Goal: Information Seeking & Learning: Learn about a topic

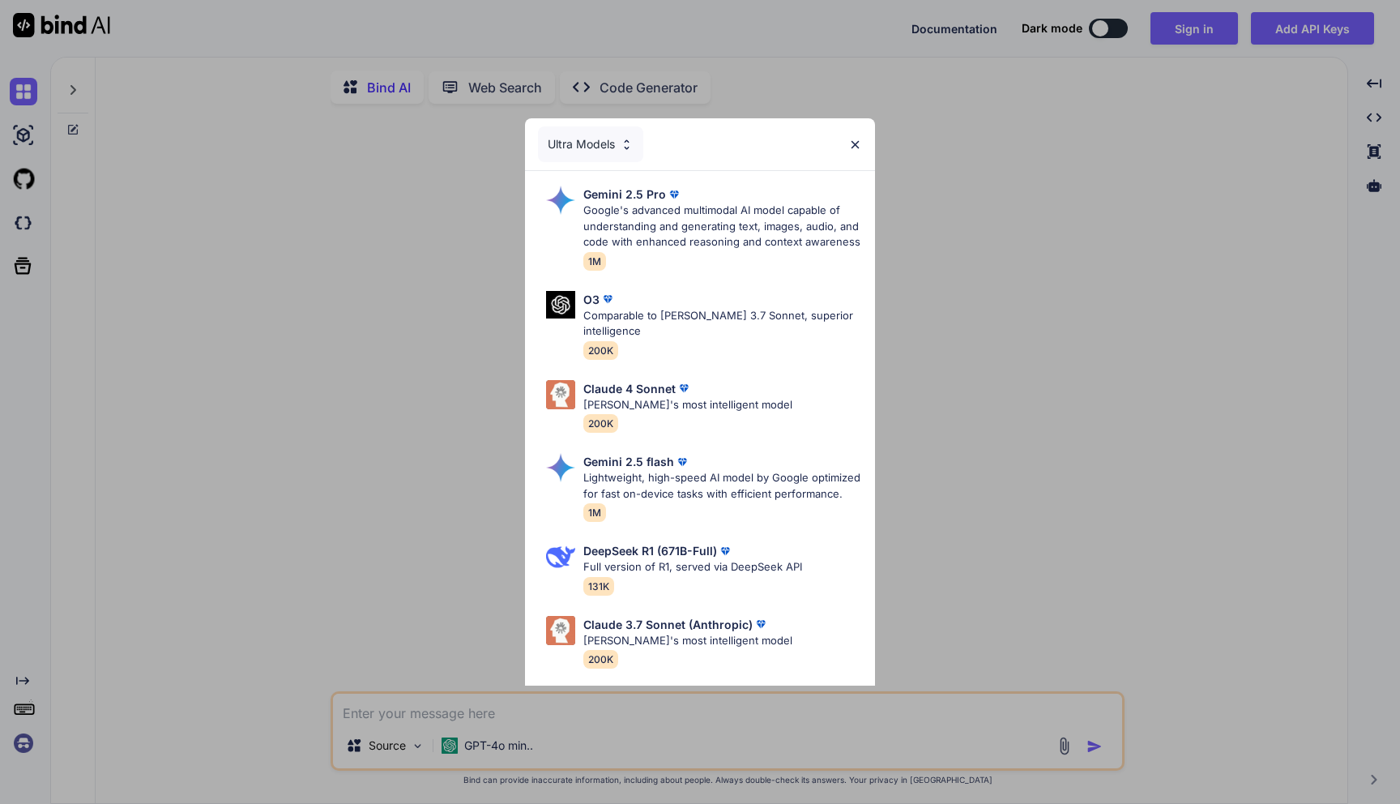
click at [854, 144] on img at bounding box center [855, 145] width 14 height 14
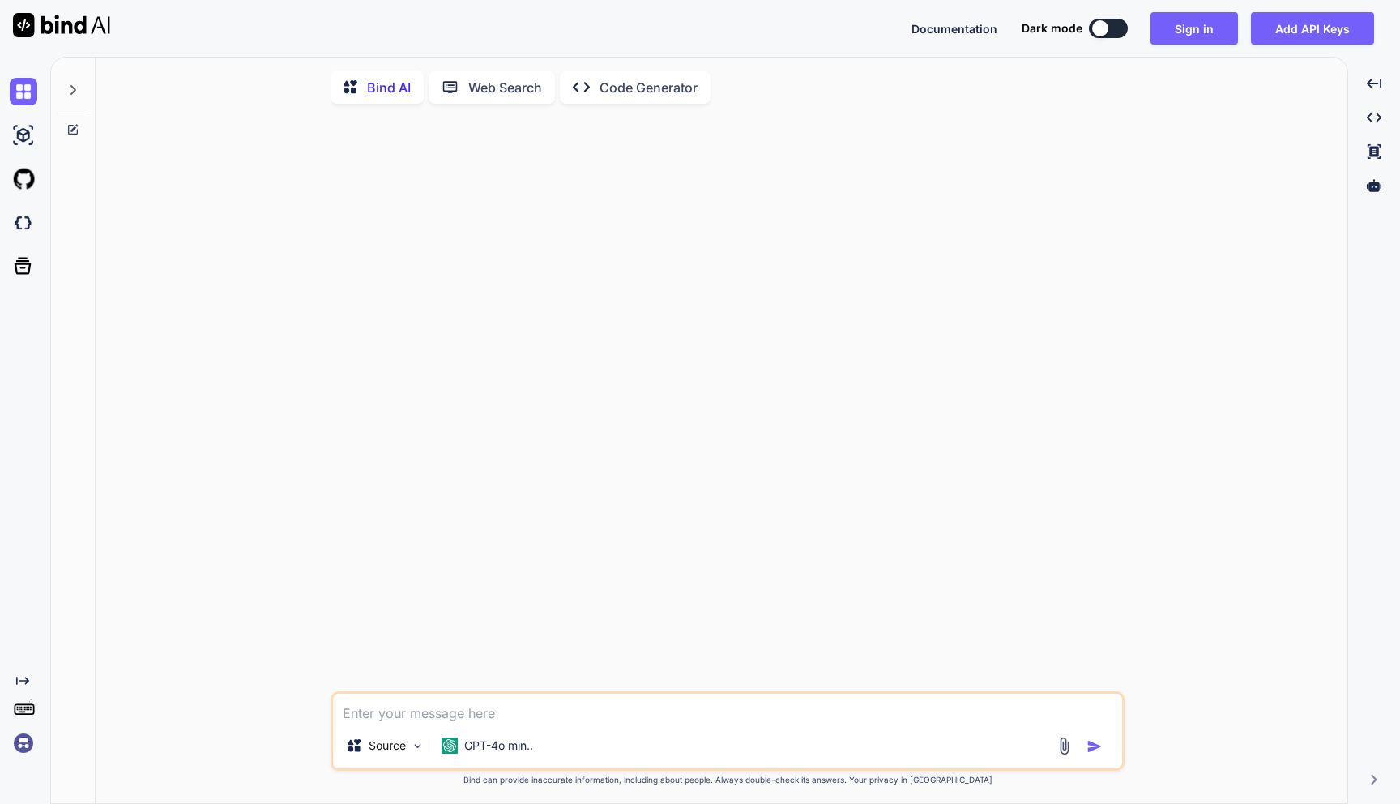
click at [401, 722] on textarea at bounding box center [727, 707] width 789 height 29
click at [658, 85] on p "Code Generator" at bounding box center [648, 87] width 98 height 19
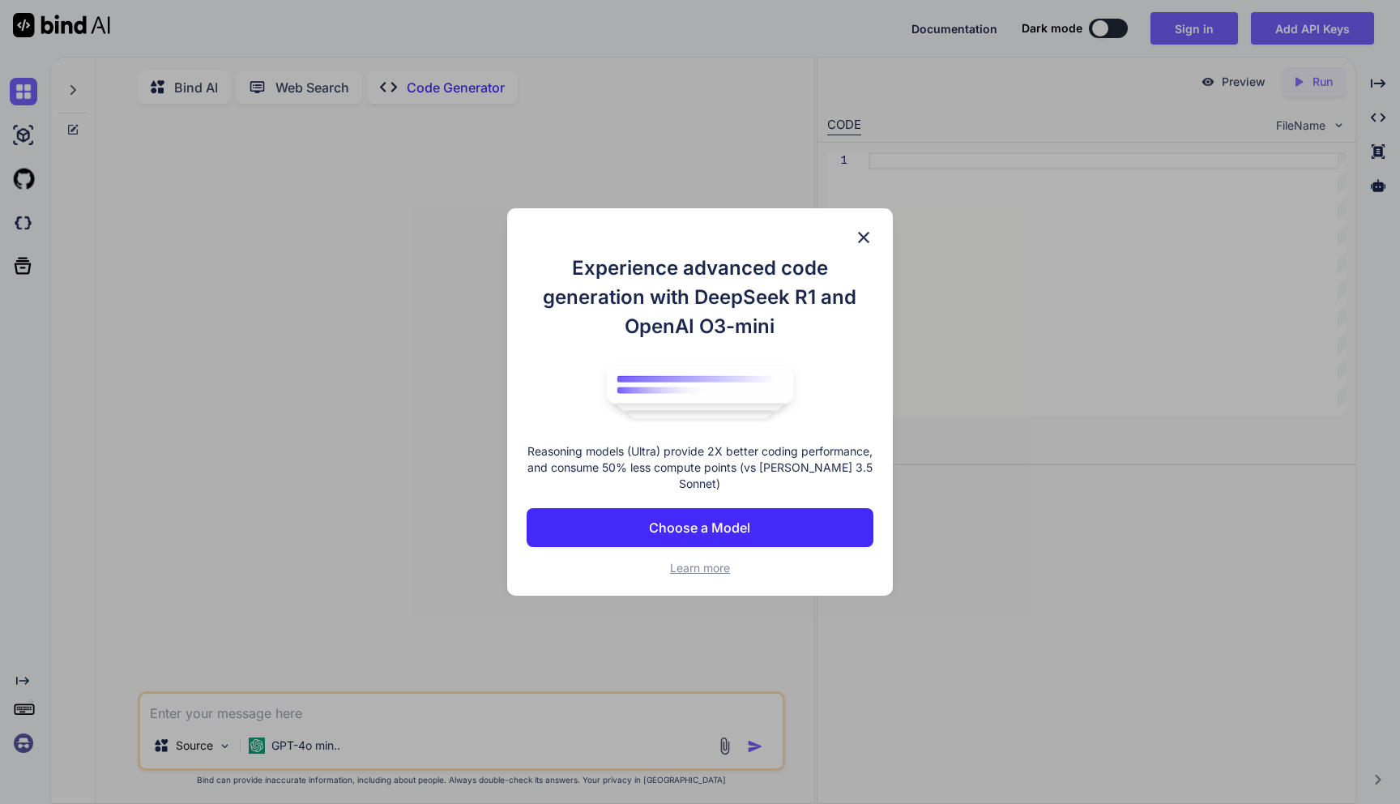
click at [868, 231] on img at bounding box center [863, 237] width 19 height 19
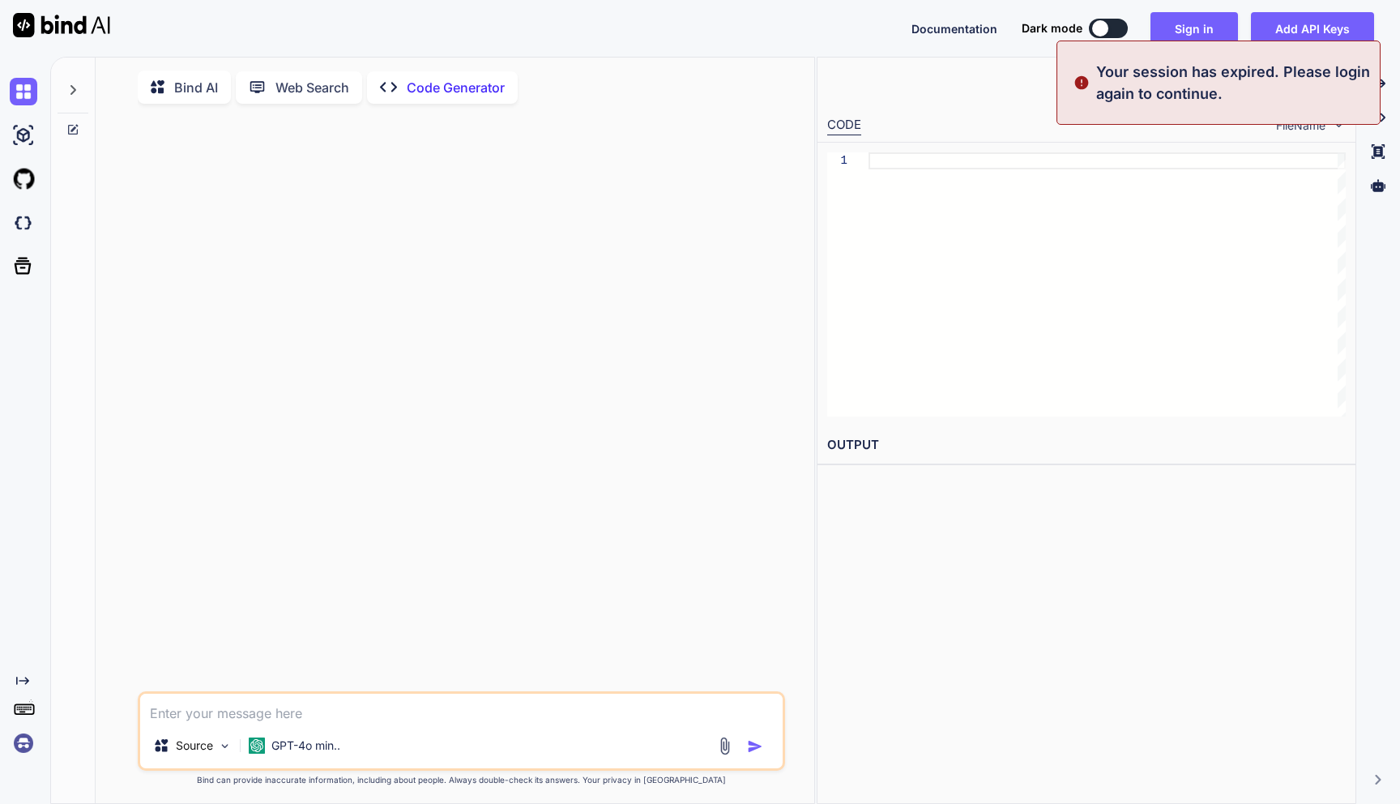
click at [311, 91] on p "Web Search" at bounding box center [312, 87] width 74 height 19
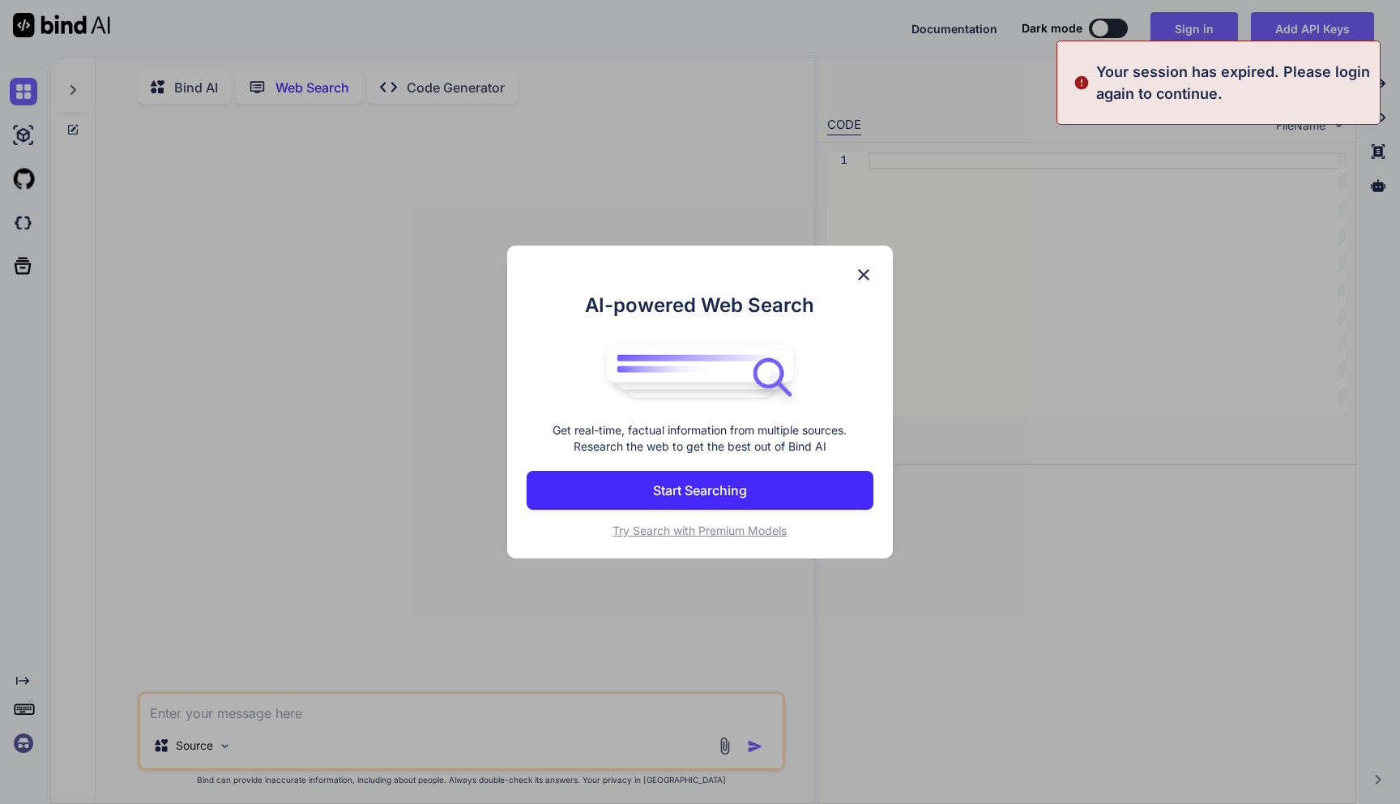
scroll to position [6, 0]
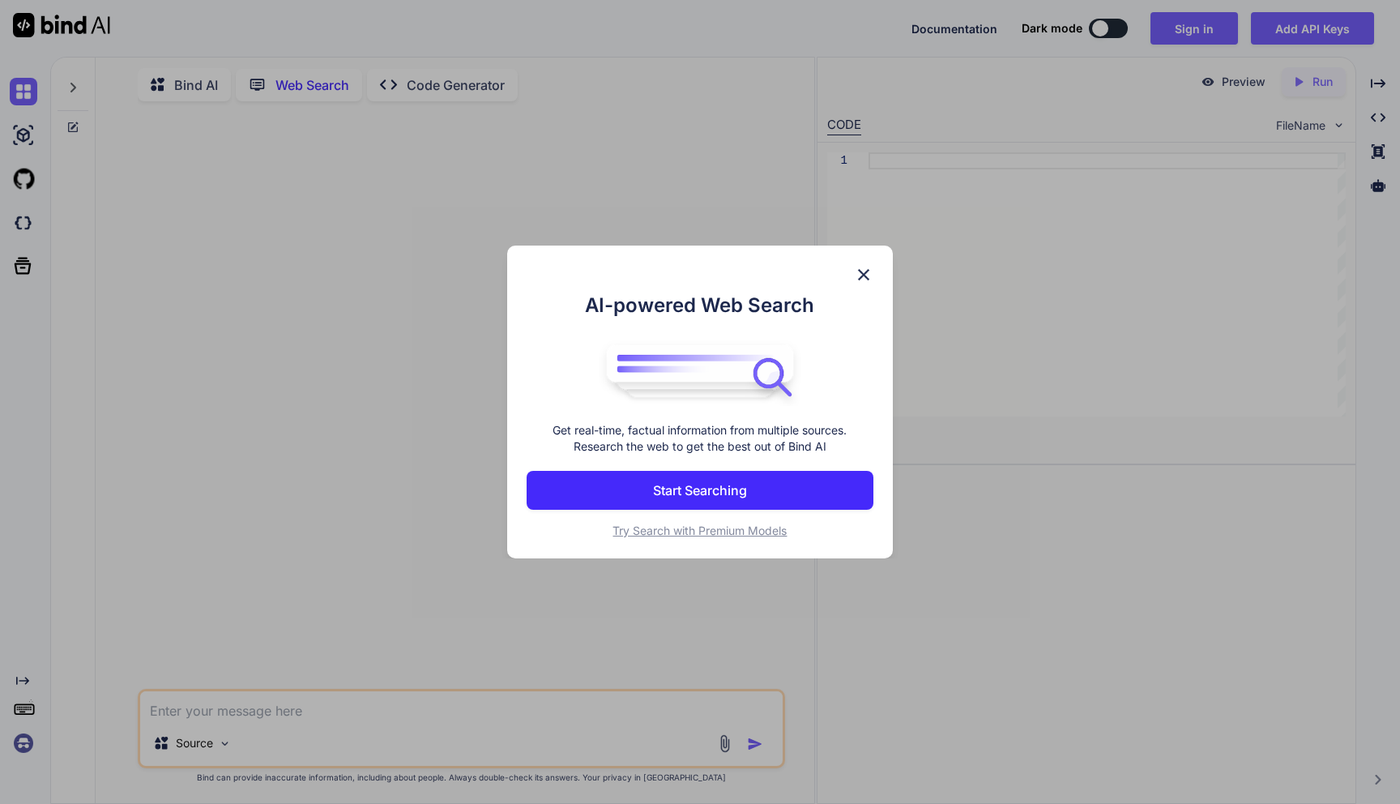
click at [227, 75] on div "AI-powered Web Search Get real-time, factual information from multiple sources.…" at bounding box center [700, 402] width 1400 height 804
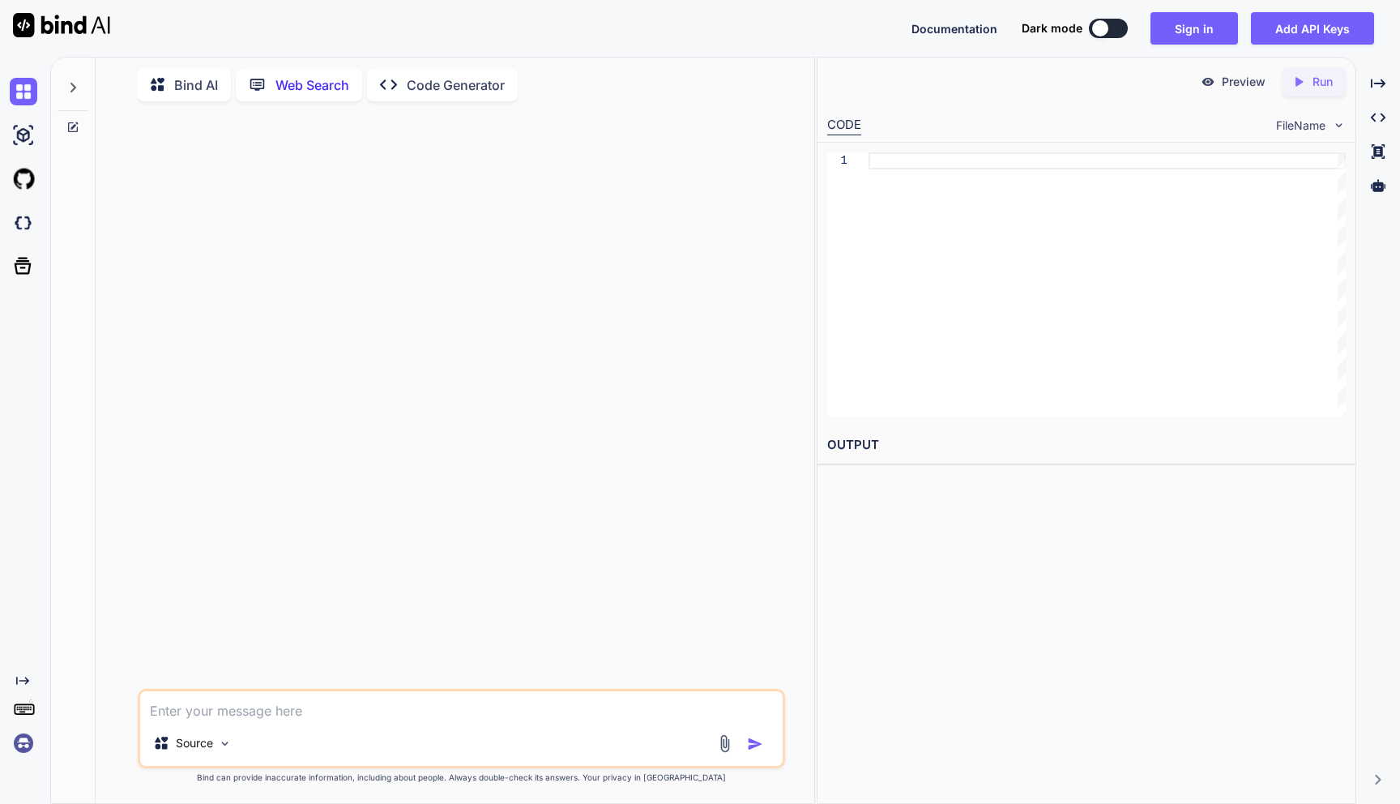
click at [197, 84] on p "Bind AI" at bounding box center [196, 84] width 44 height 19
click at [364, 711] on textarea at bounding box center [461, 707] width 642 height 29
type textarea "x"
type textarea "W"
type textarea "x"
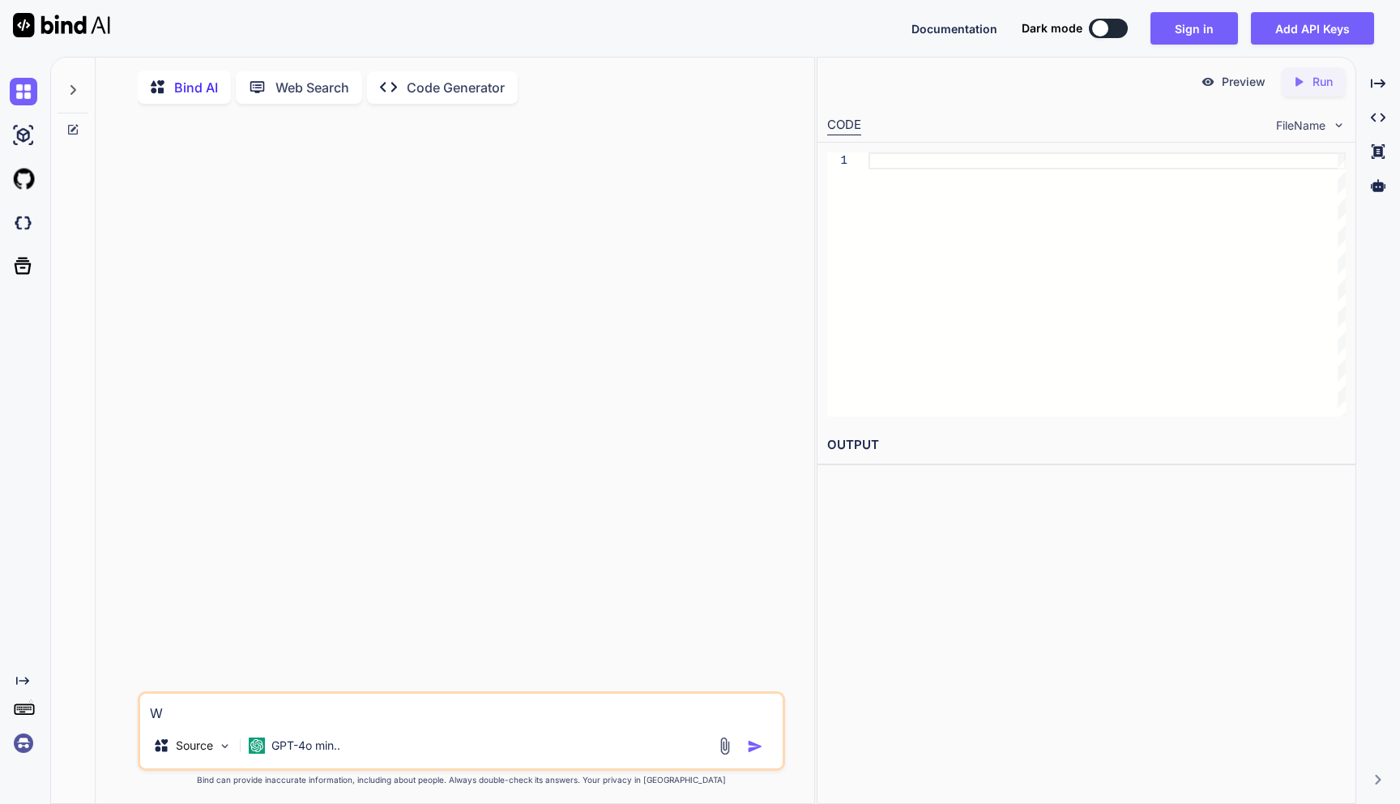
type textarea "We"
type textarea "x"
type textarea "Wer"
type textarea "x"
type textarea "Were"
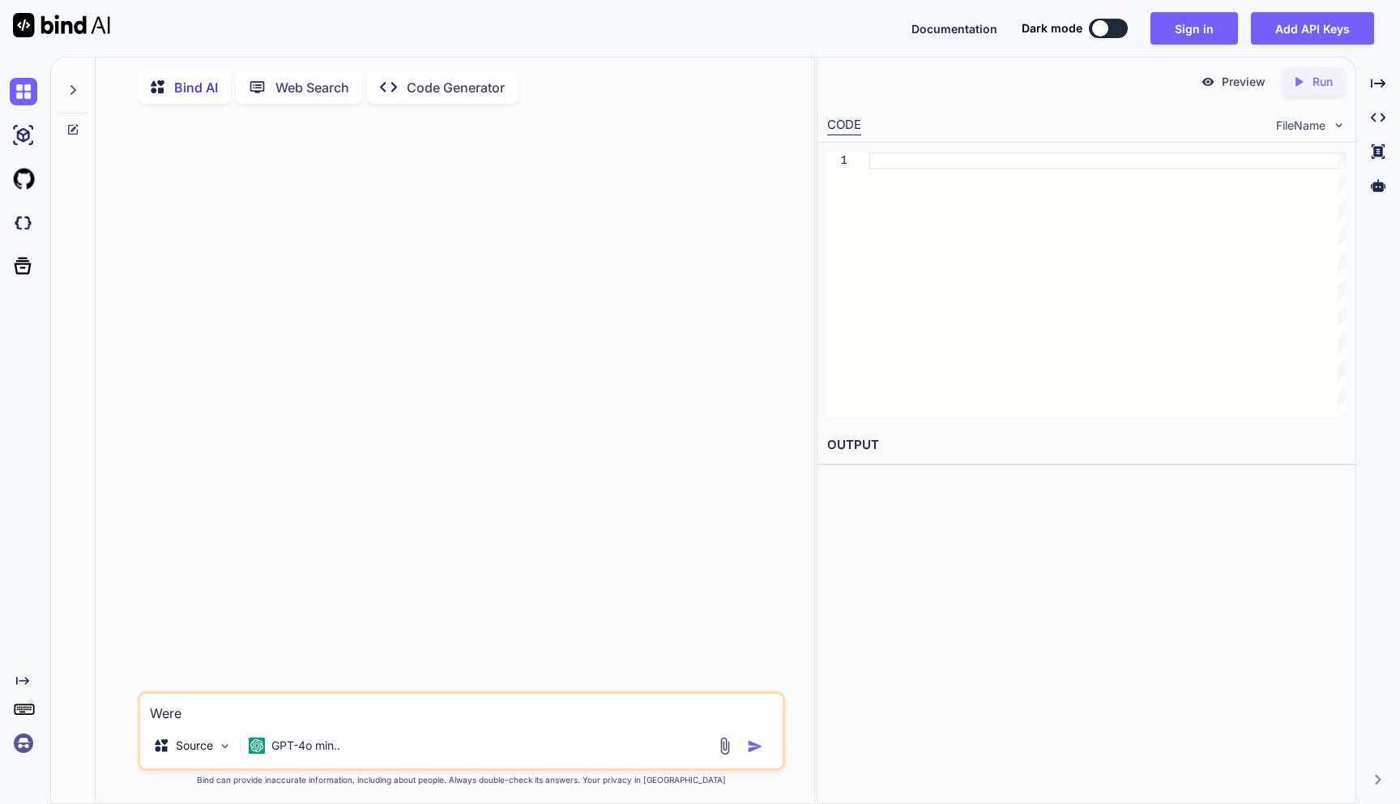
type textarea "x"
type textarea "Were y"
type textarea "x"
type textarea "Were yo"
type textarea "x"
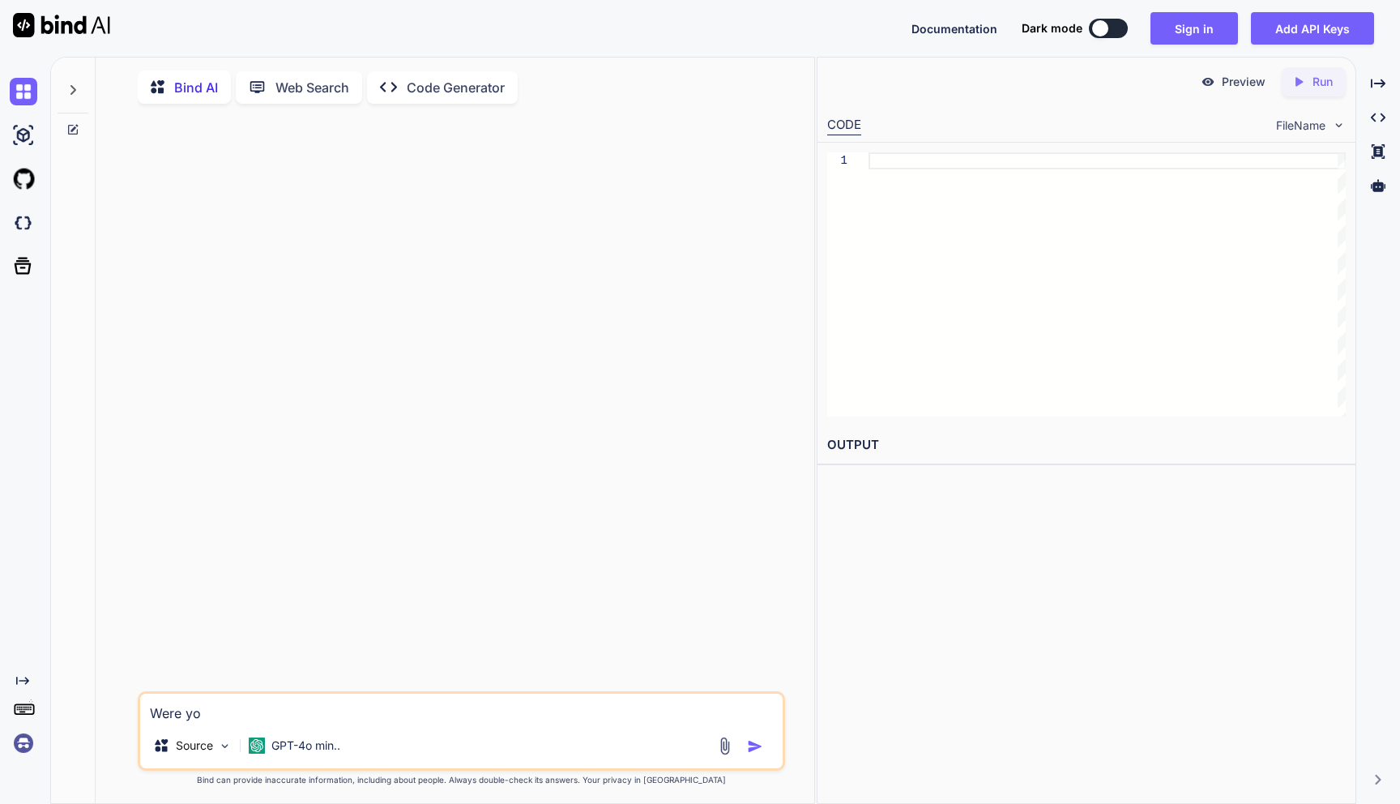
type textarea "Were you"
type textarea "x"
type textarea "Were you"
type textarea "x"
type textarea "Were you c"
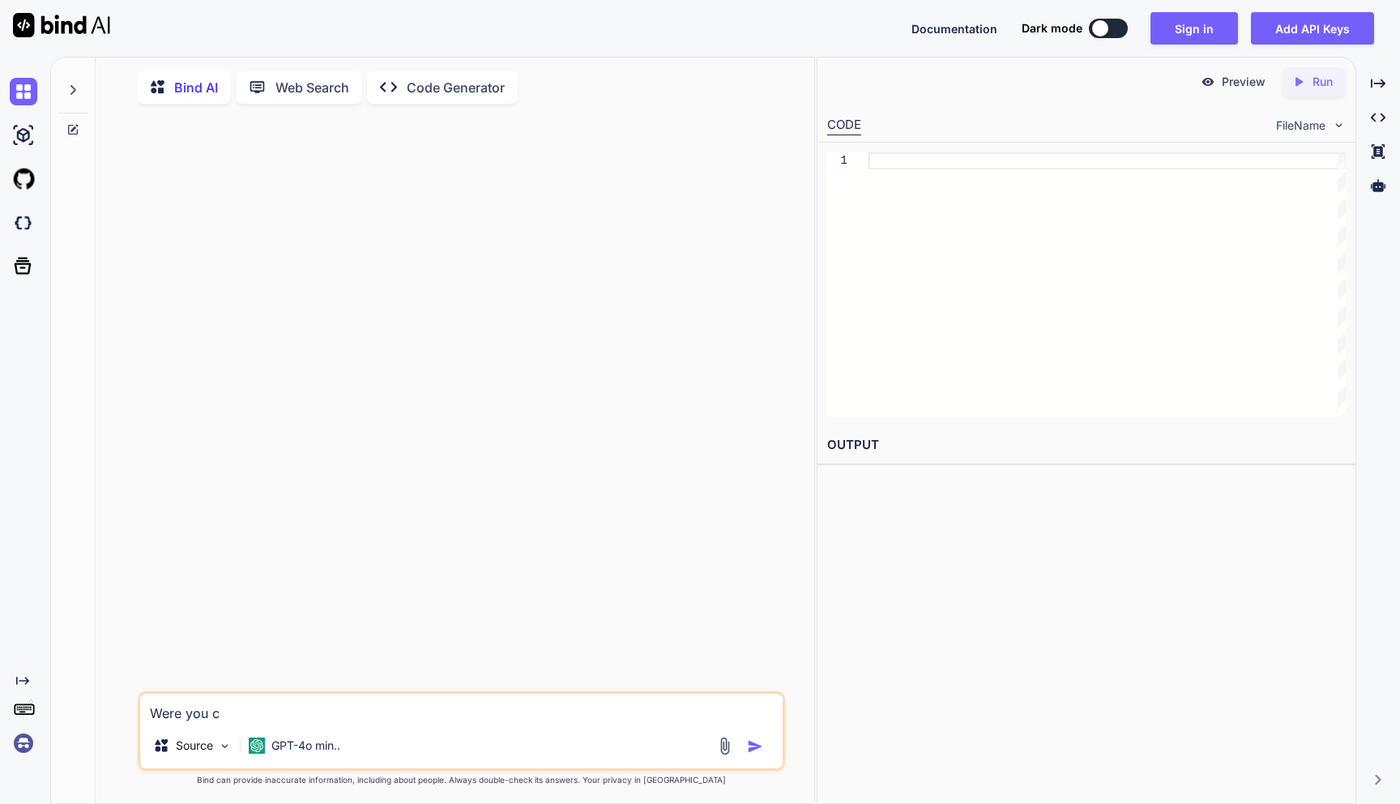
type textarea "x"
type textarea "Were you cr"
type textarea "x"
type textarea "Were you cre"
type textarea "x"
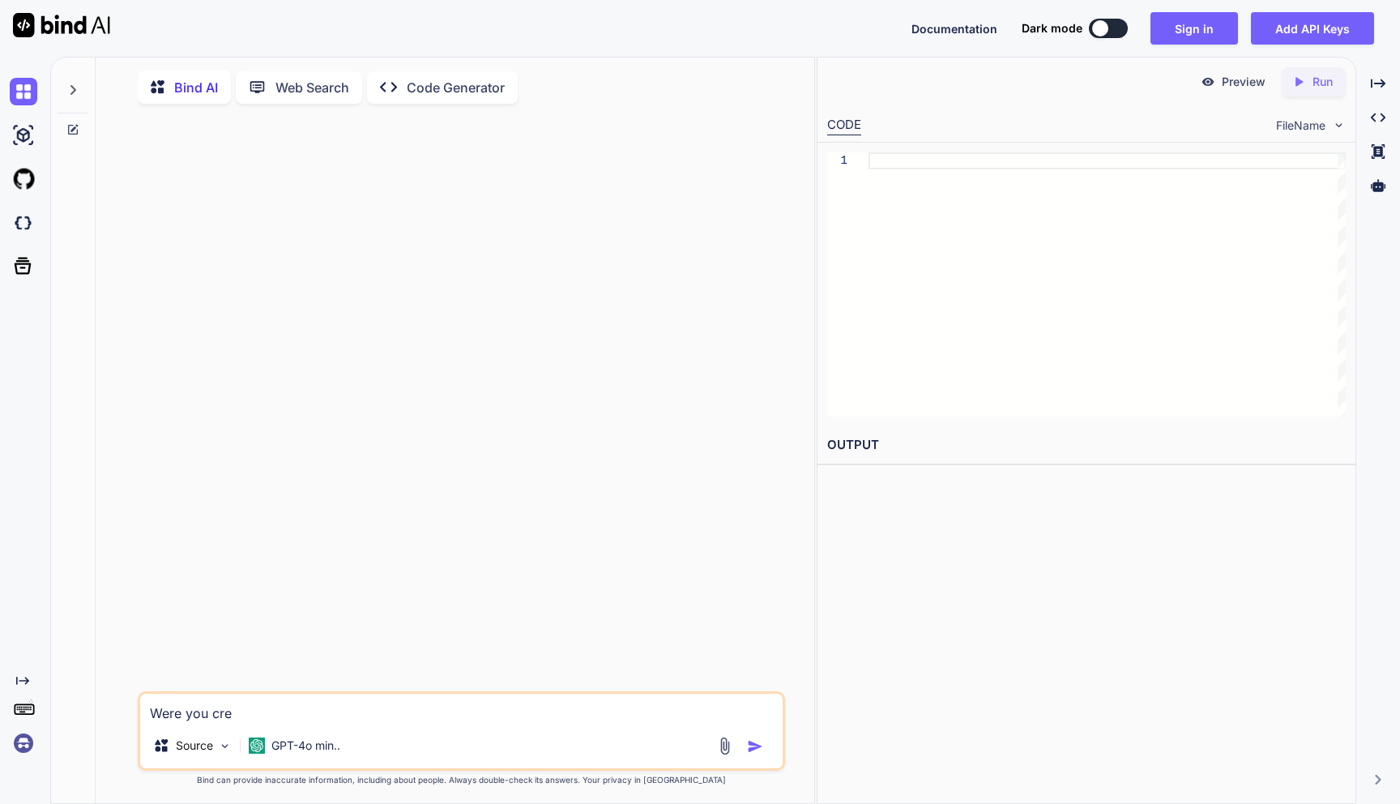
type textarea "Were you crea"
type textarea "x"
type textarea "Were you creat"
type textarea "x"
type textarea "Were you create"
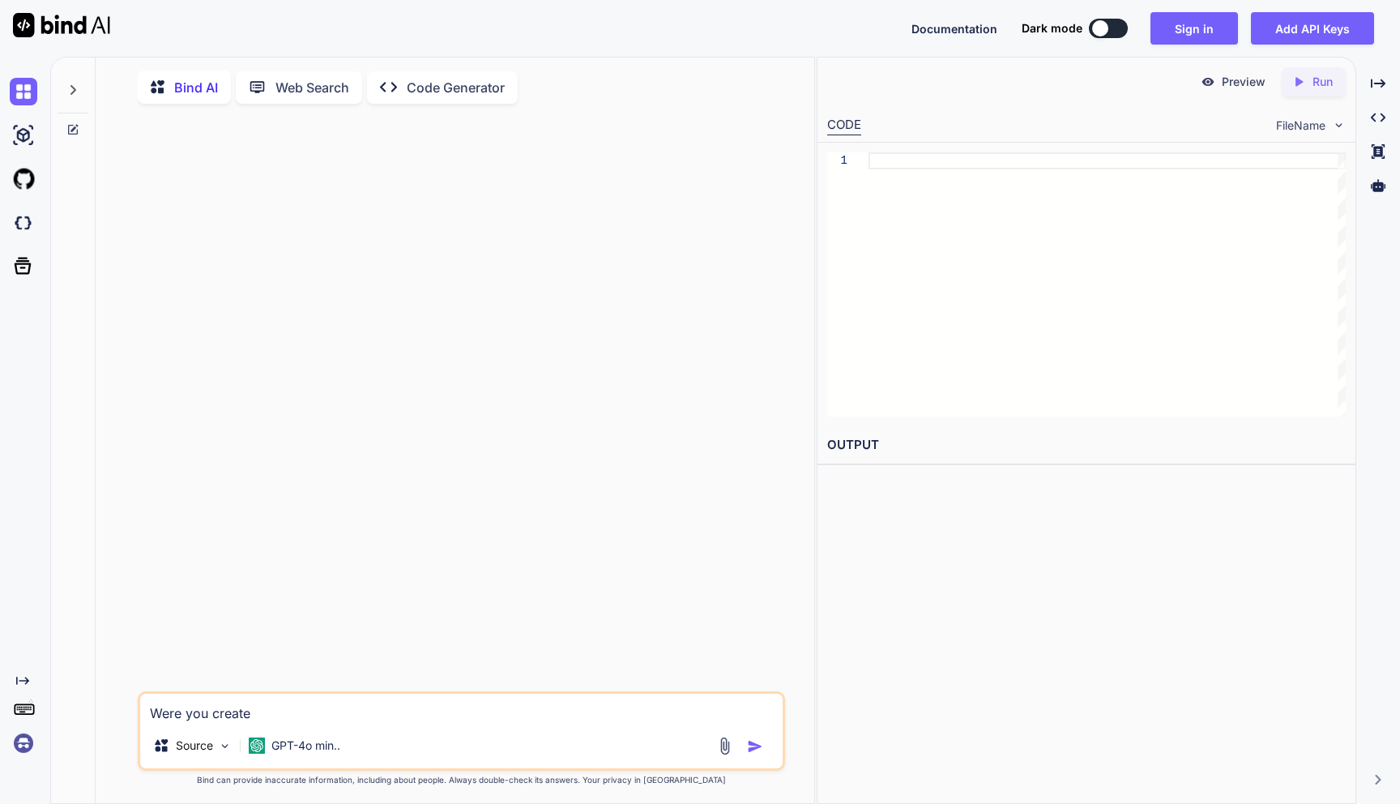
type textarea "x"
type textarea "Were you created"
type textarea "x"
type textarea "Were you created"
type textarea "x"
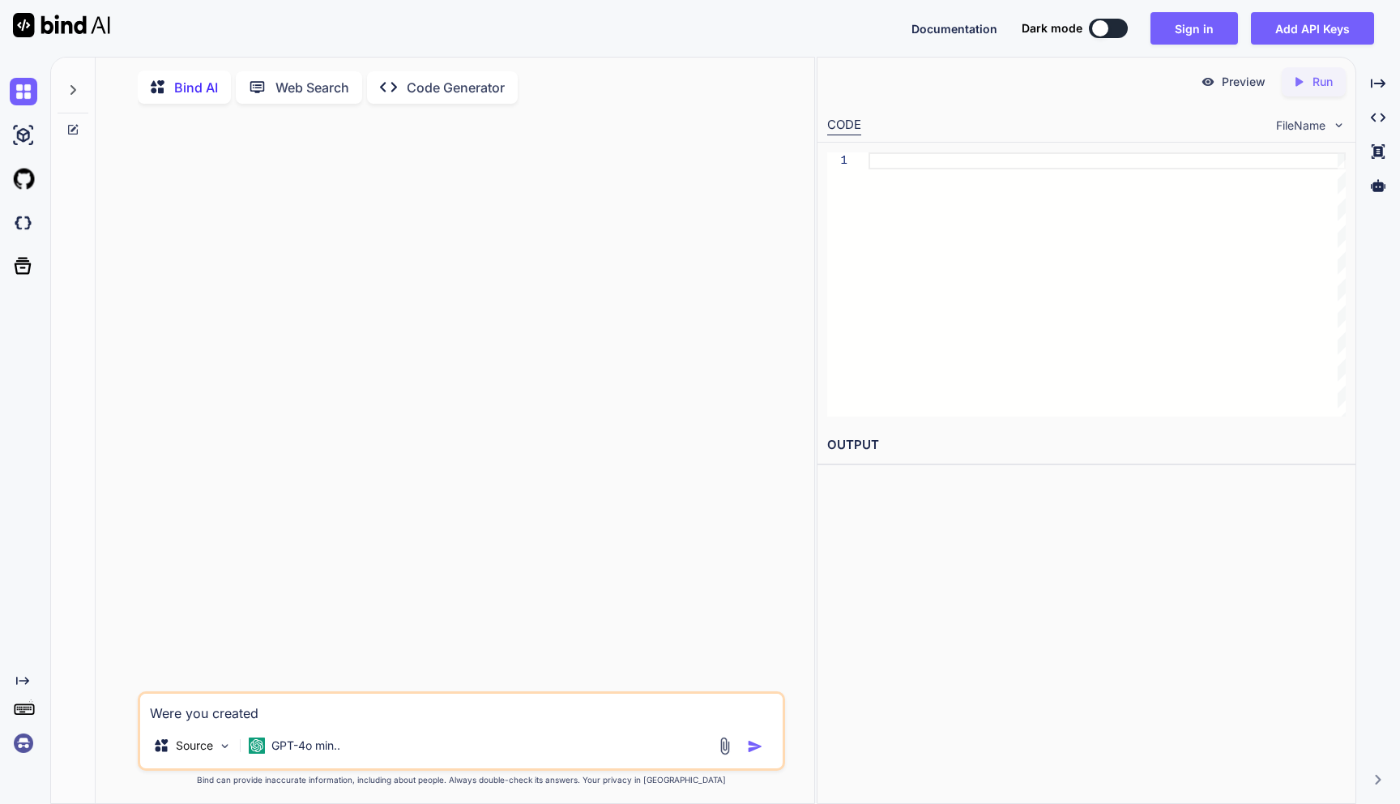
type textarea "Were you created b"
type textarea "x"
type textarea "Were you created by"
type textarea "x"
type textarea "Were you created by"
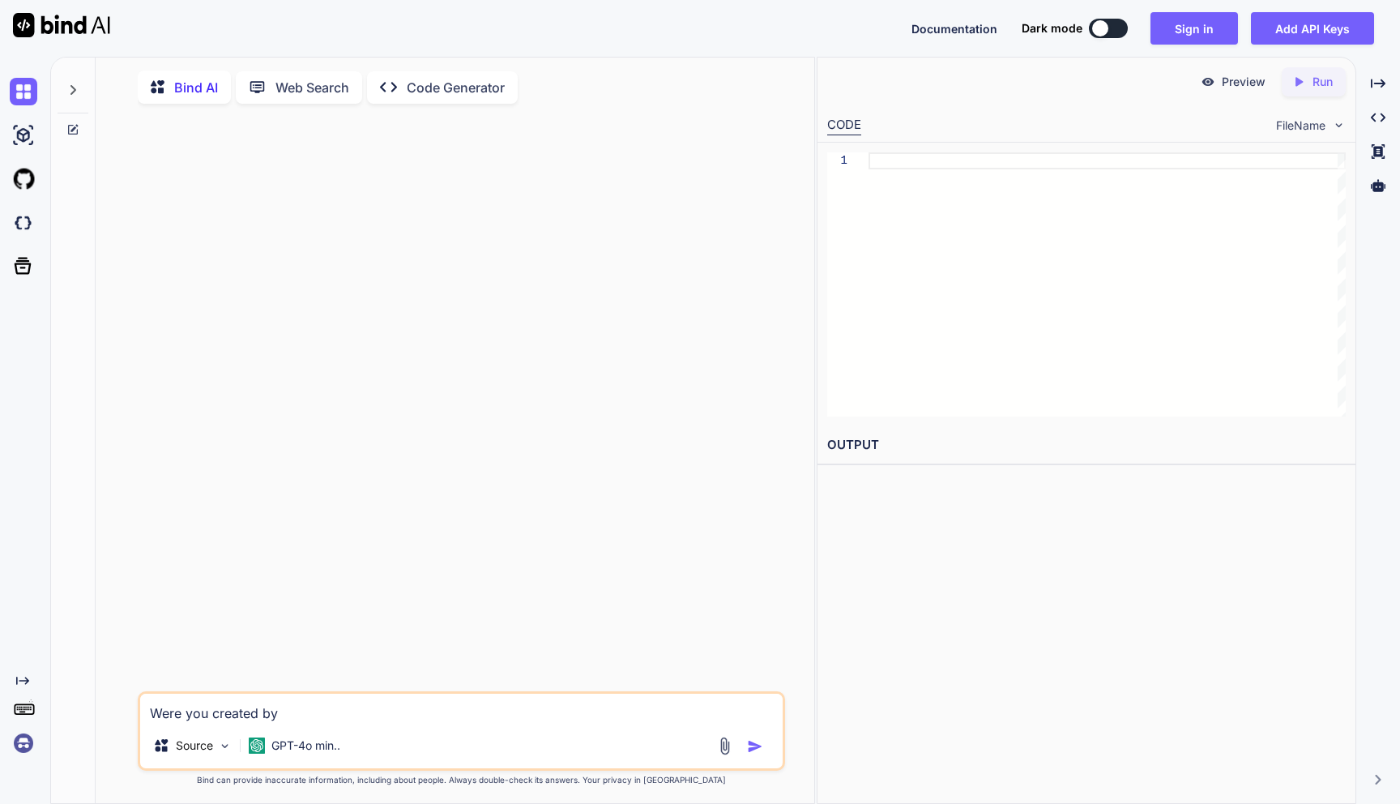
type textarea "x"
type textarea "Were you created by A"
type textarea "x"
type textarea "Were you created by AI"
type textarea "x"
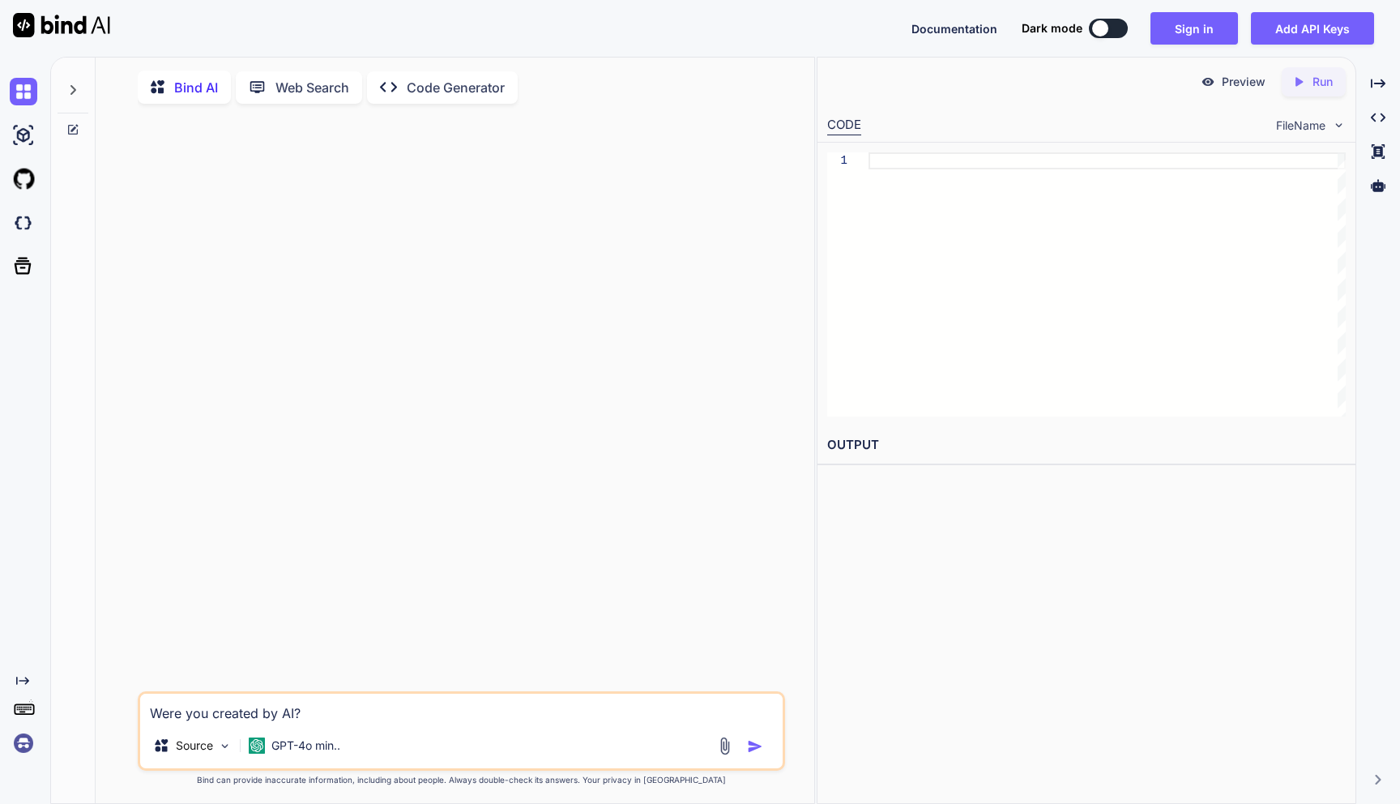
type textarea "Were you created by AI?"
click at [758, 751] on img "button" at bounding box center [755, 746] width 16 height 16
type textarea "x"
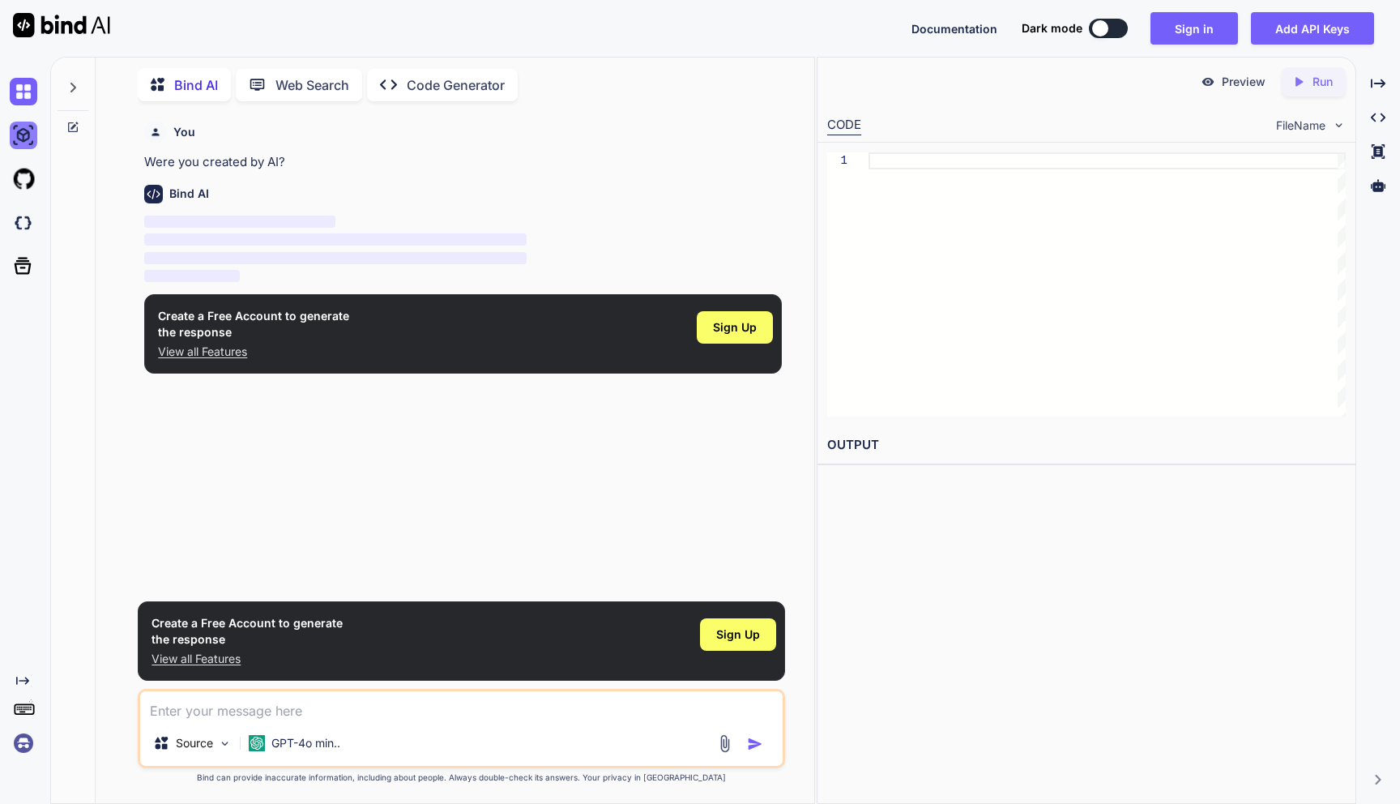
click at [19, 139] on img at bounding box center [24, 136] width 28 height 28
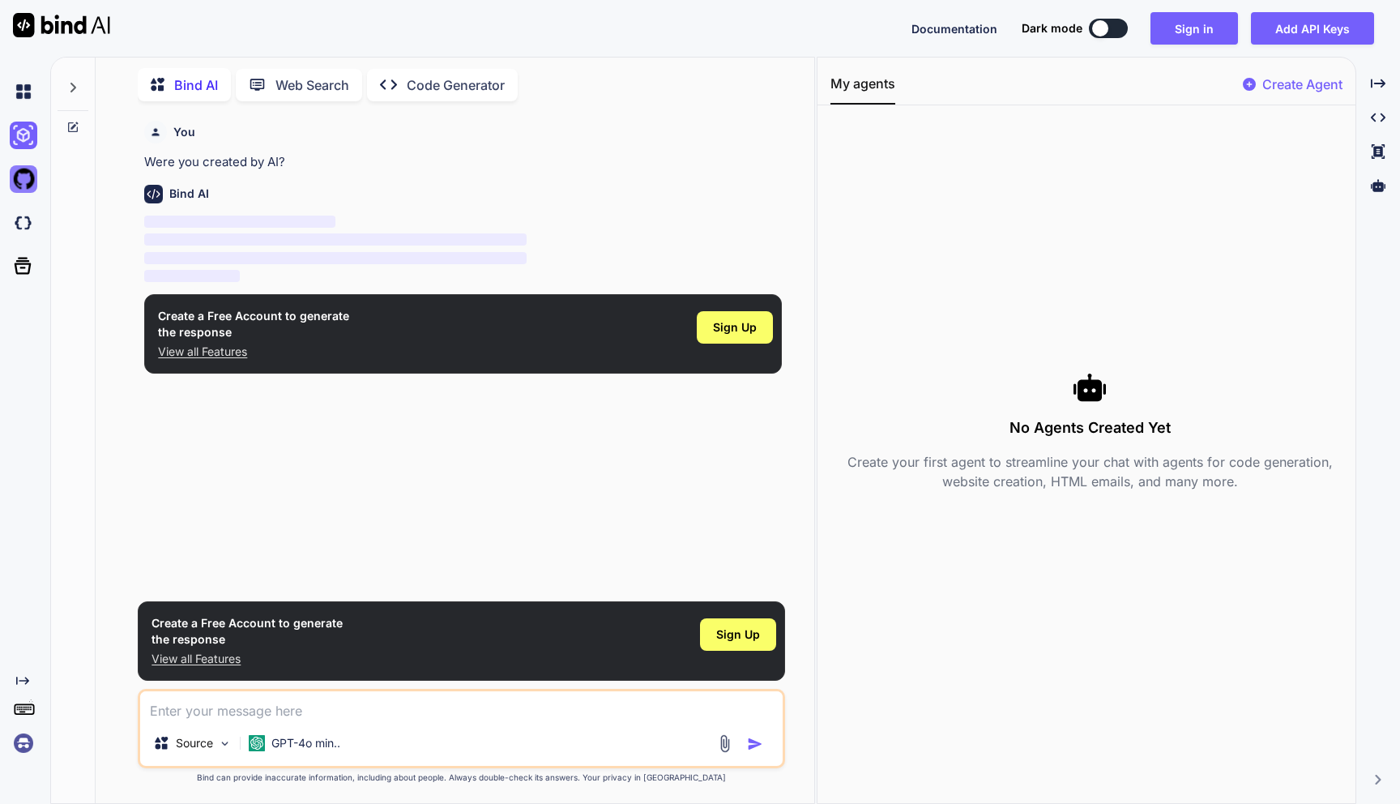
click at [28, 190] on img at bounding box center [24, 179] width 28 height 28
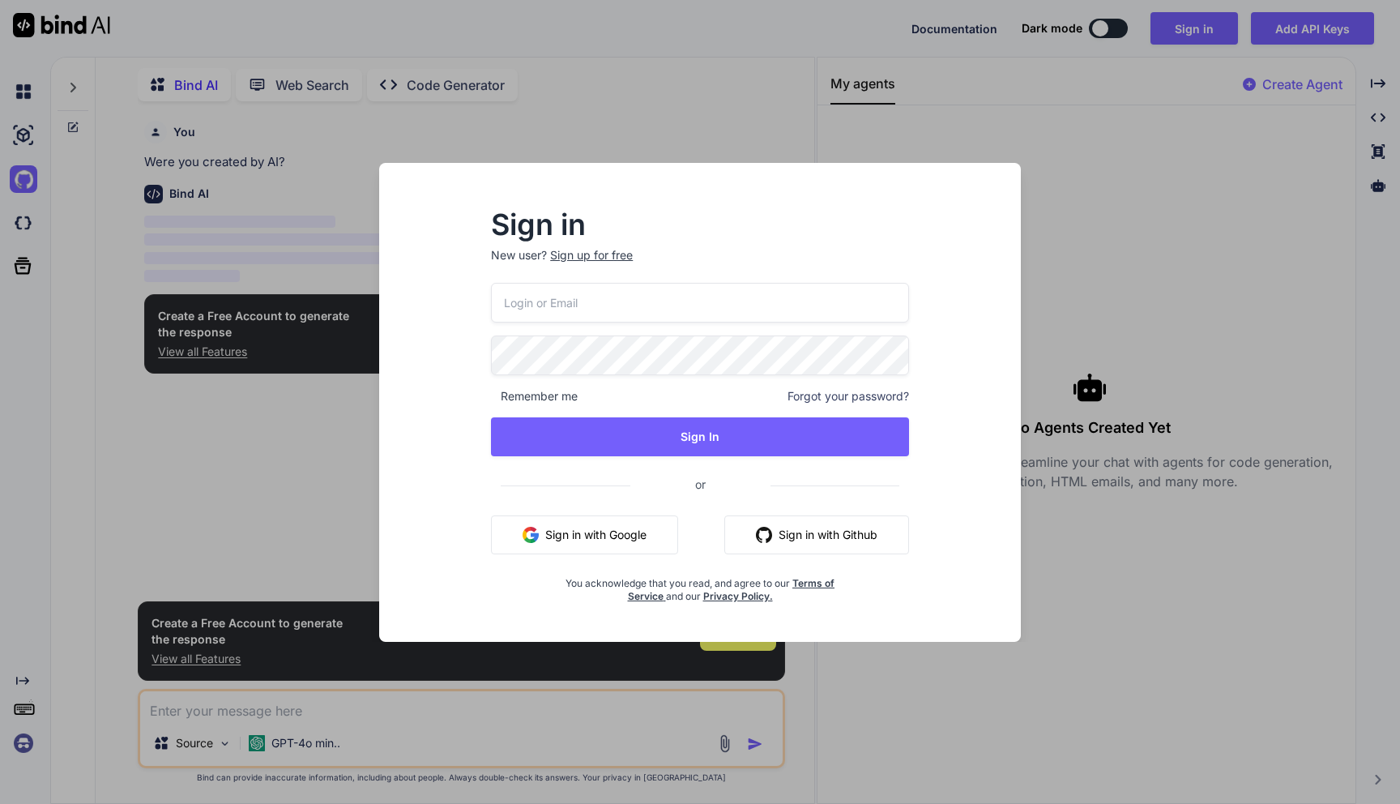
click at [29, 210] on div "Sign in New user? Sign up for free Remember me Forgot your password? Sign In or…" at bounding box center [700, 402] width 1400 height 804
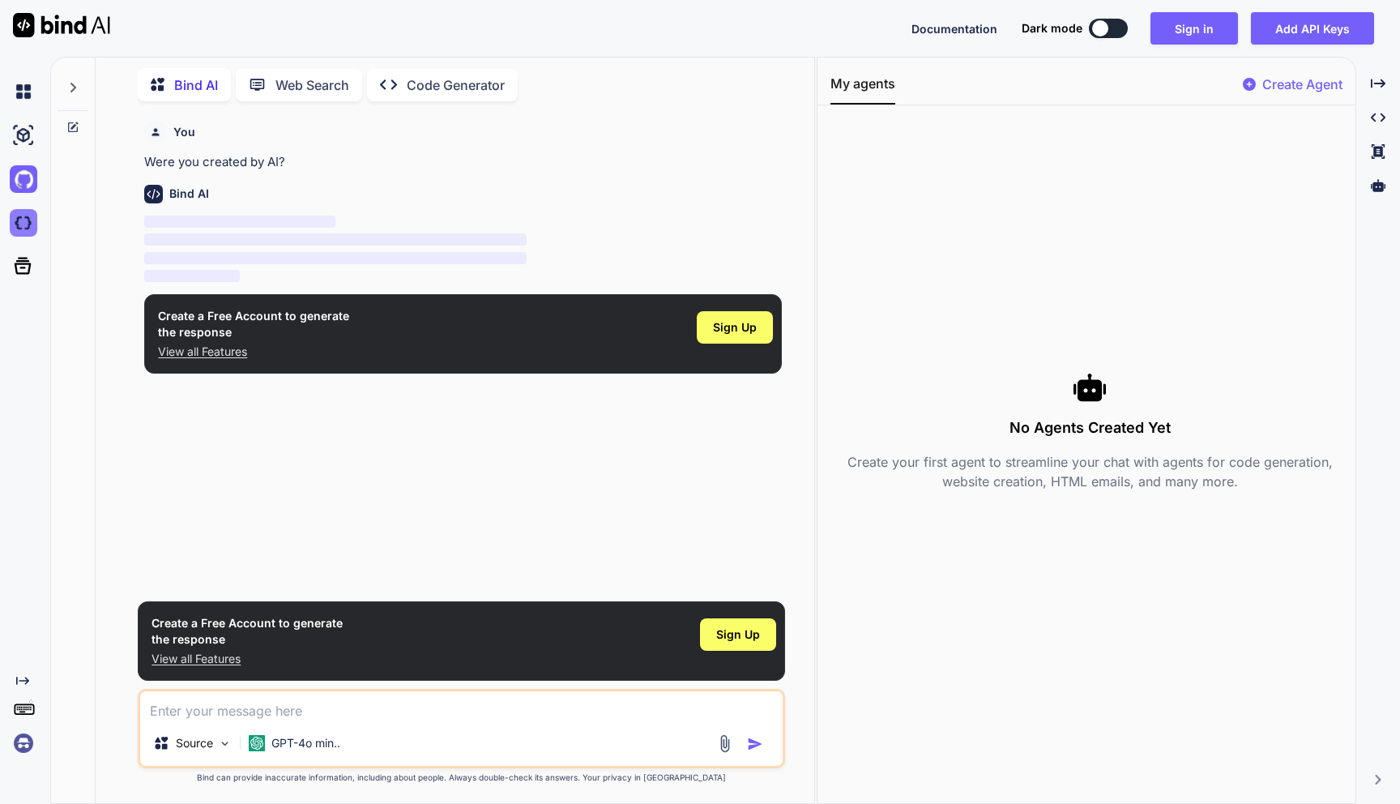
click at [33, 221] on img at bounding box center [24, 223] width 28 height 28
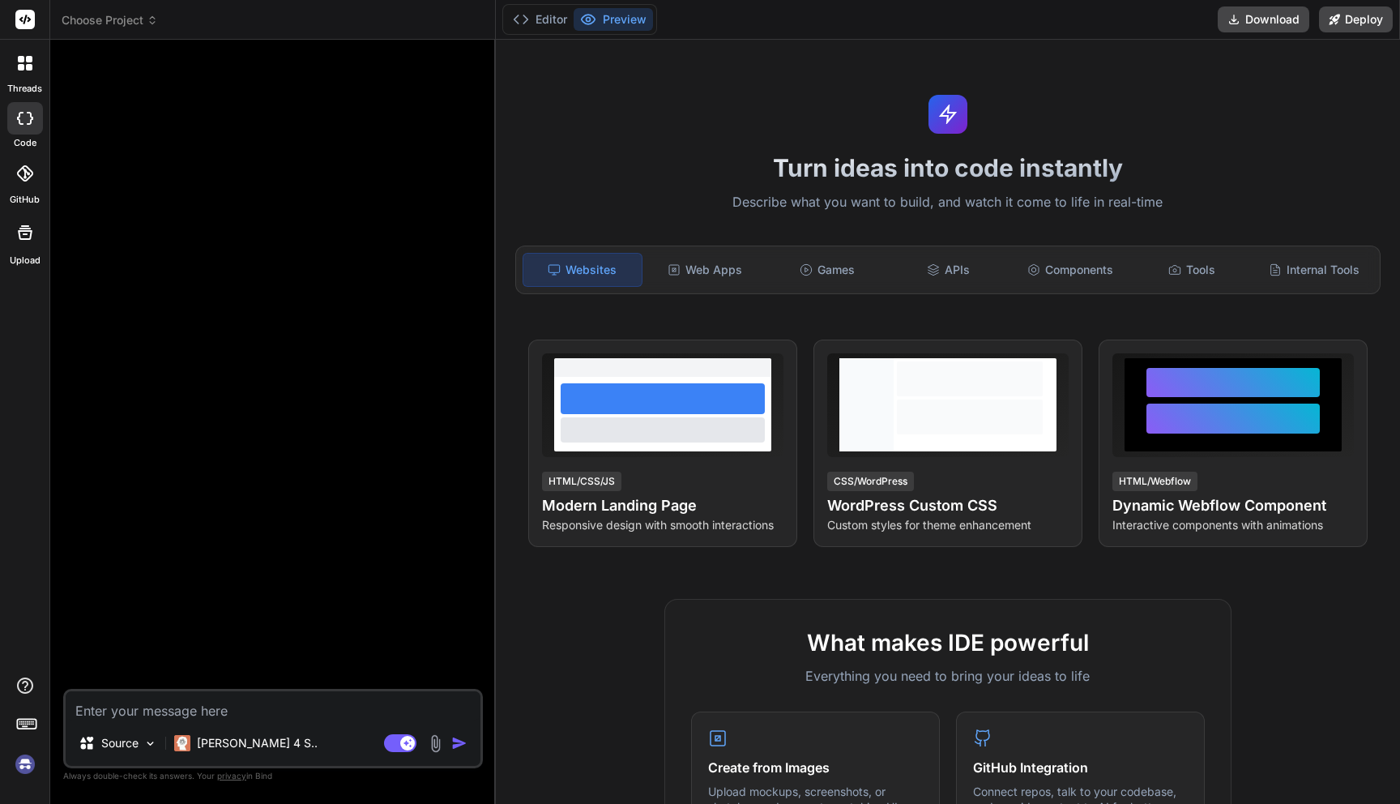
type textarea "x"
click at [702, 268] on div "Web Apps" at bounding box center [705, 270] width 118 height 34
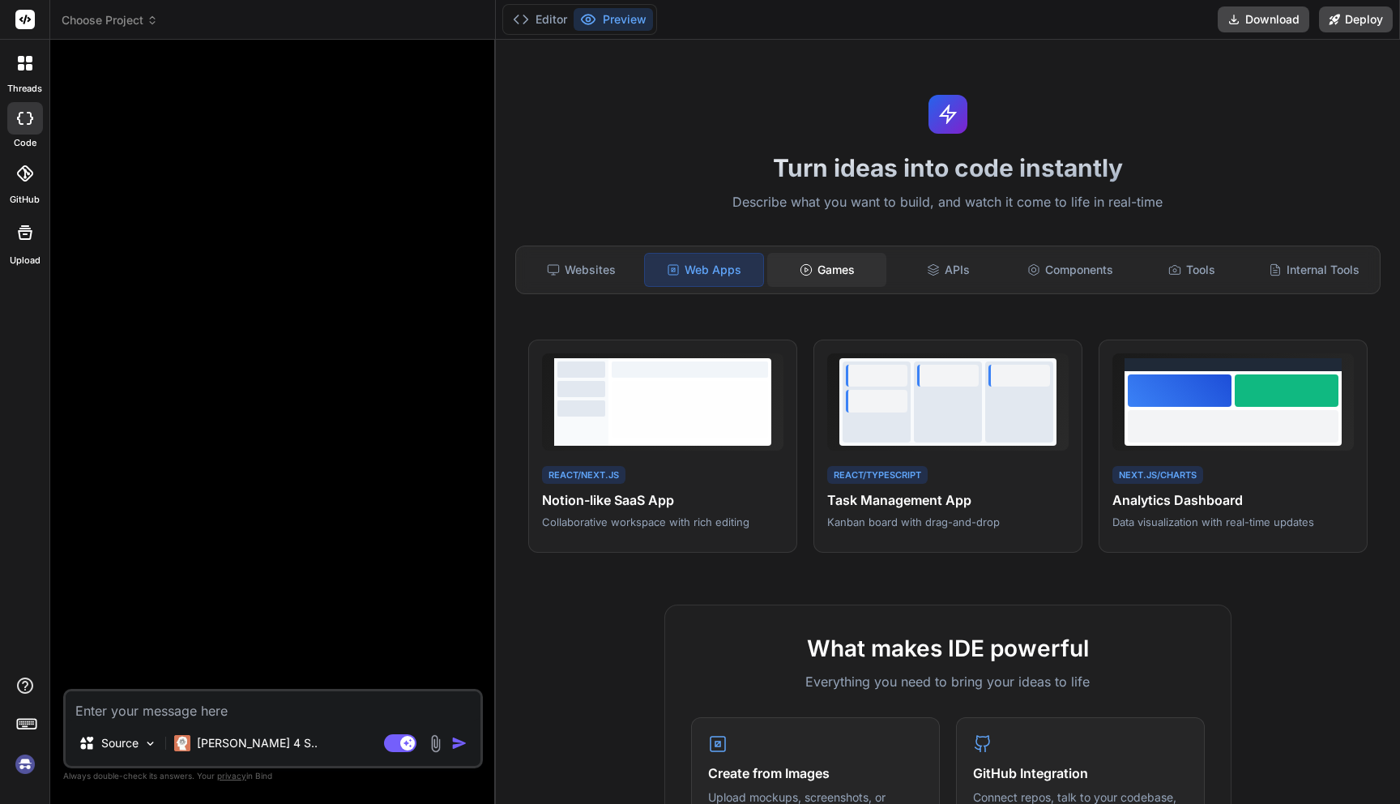
click at [809, 268] on icon at bounding box center [806, 269] width 13 height 13
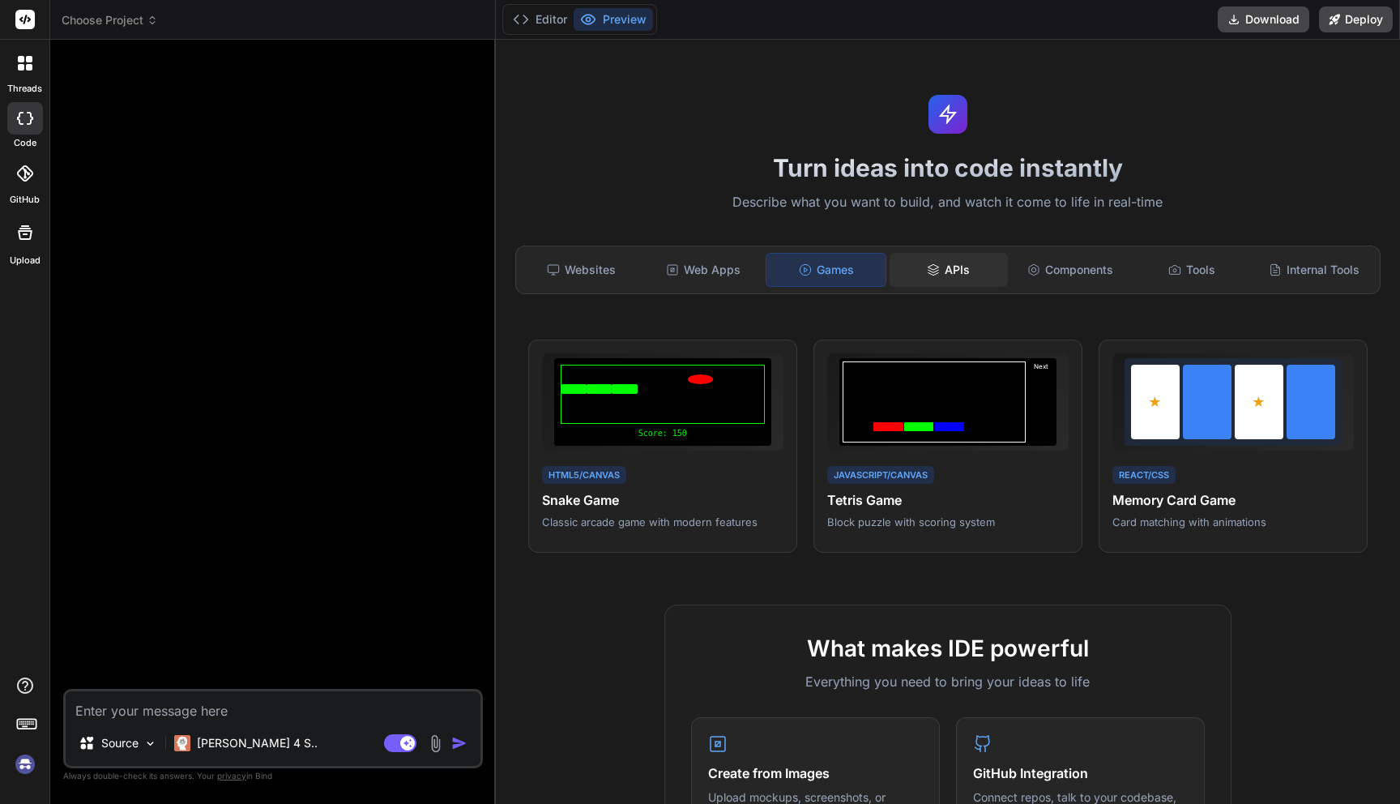
click at [973, 281] on div "APIs" at bounding box center [948, 270] width 118 height 34
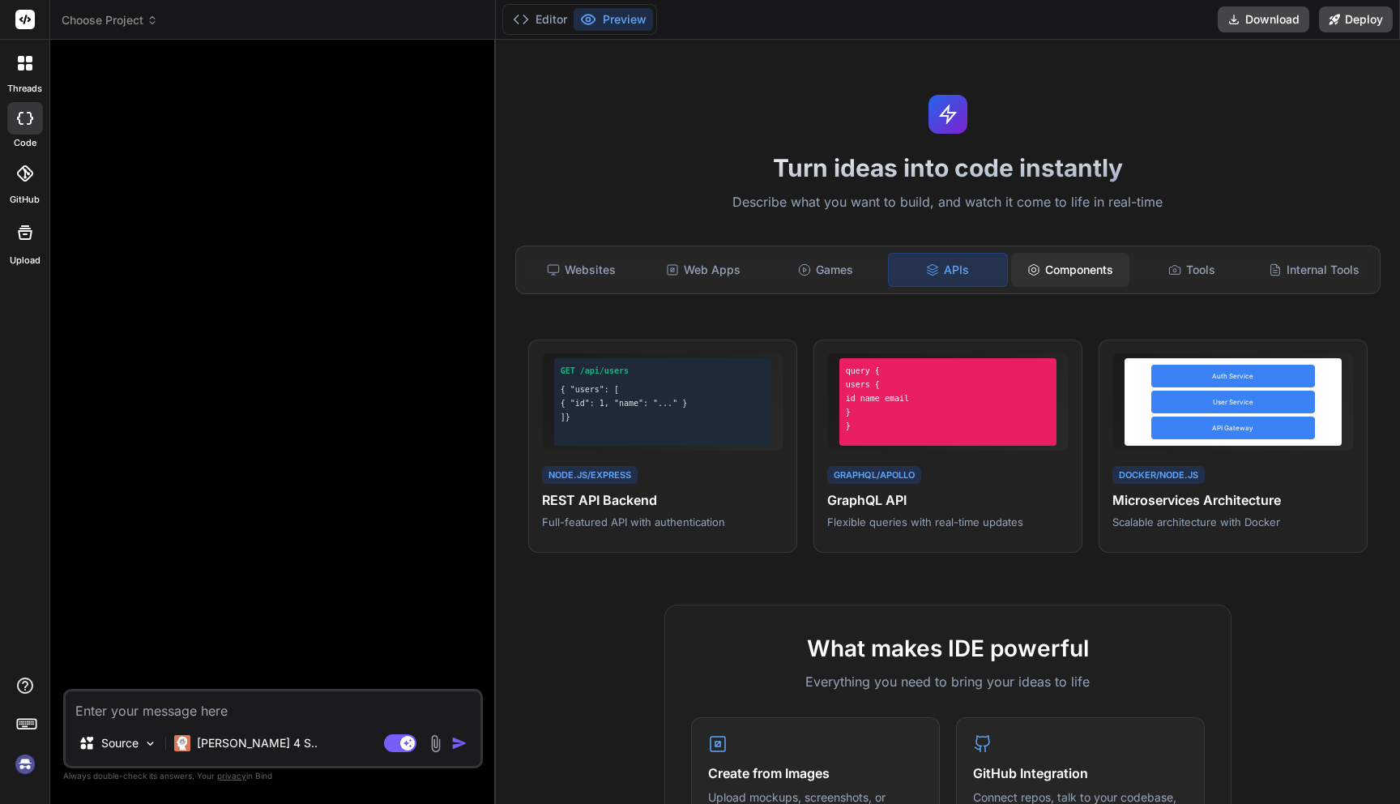
click at [1064, 270] on div "Components" at bounding box center [1070, 270] width 118 height 34
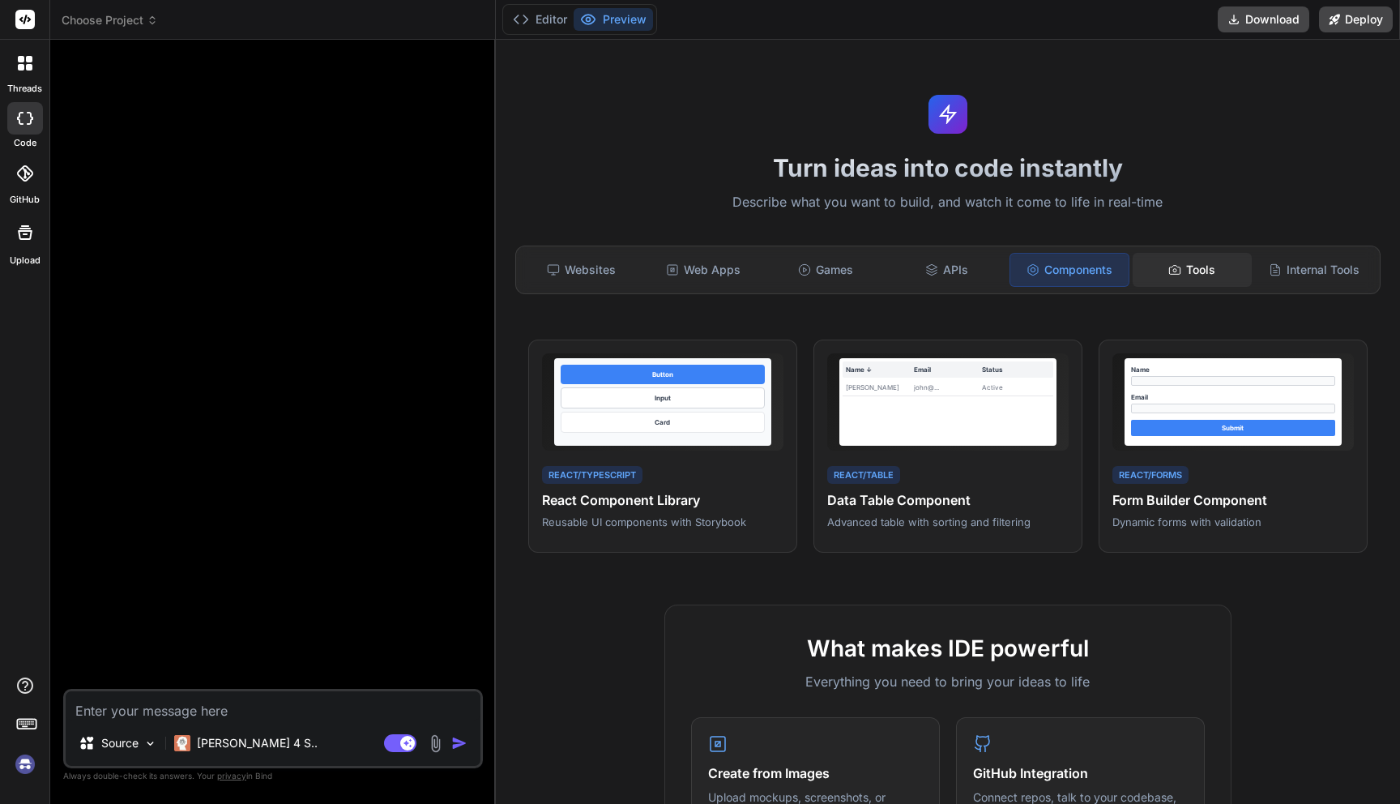
click at [1179, 273] on icon at bounding box center [1175, 269] width 11 height 9
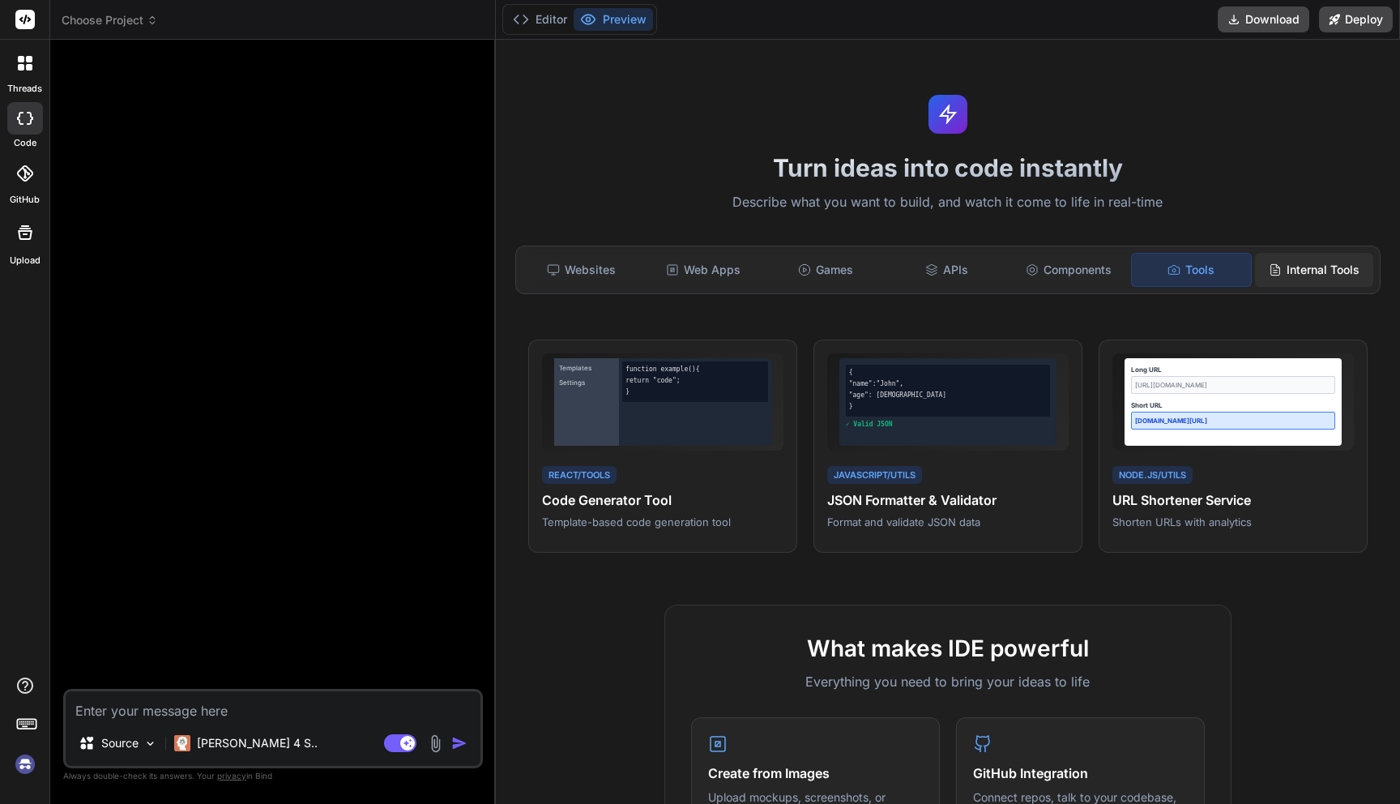
click at [1307, 270] on div "Internal Tools" at bounding box center [1314, 270] width 118 height 34
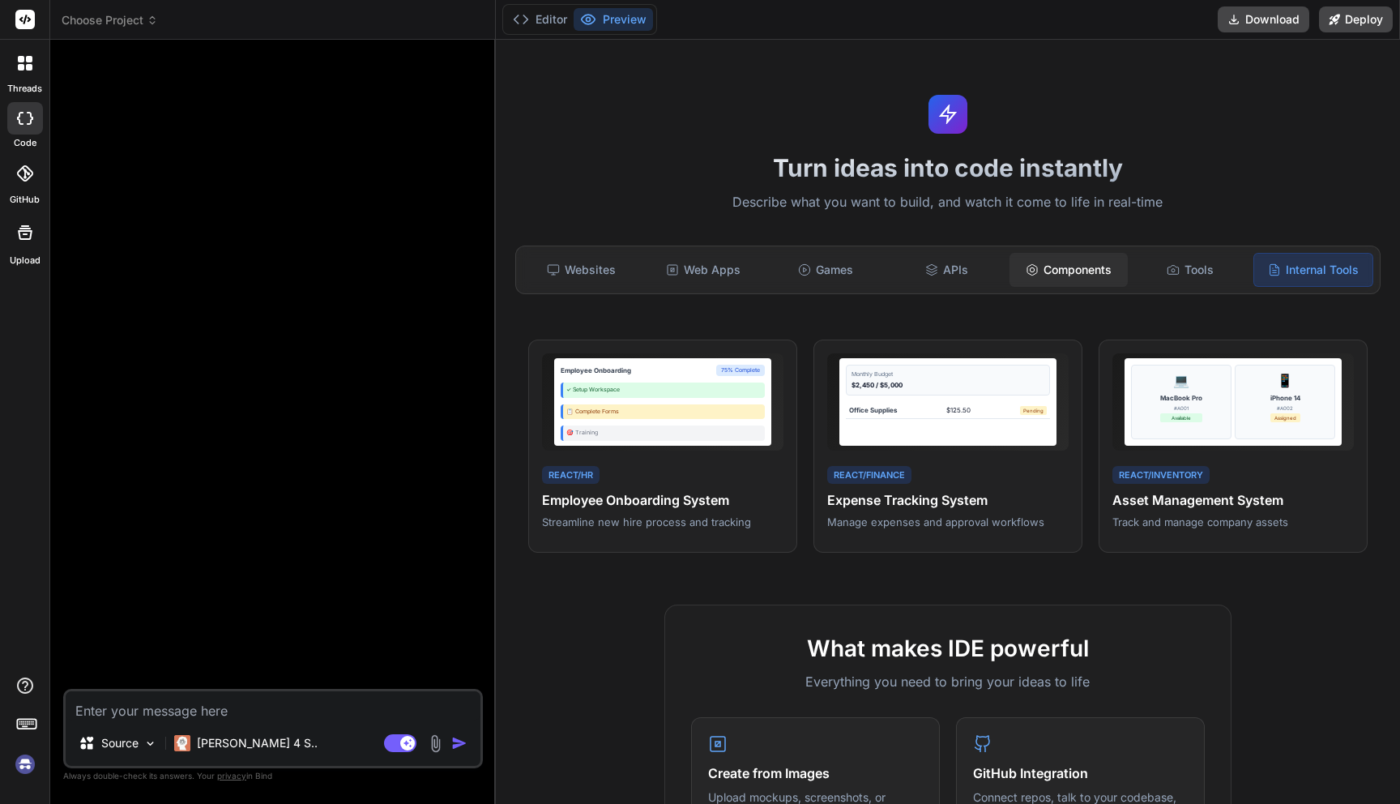
click at [1091, 257] on div "Components" at bounding box center [1068, 270] width 118 height 34
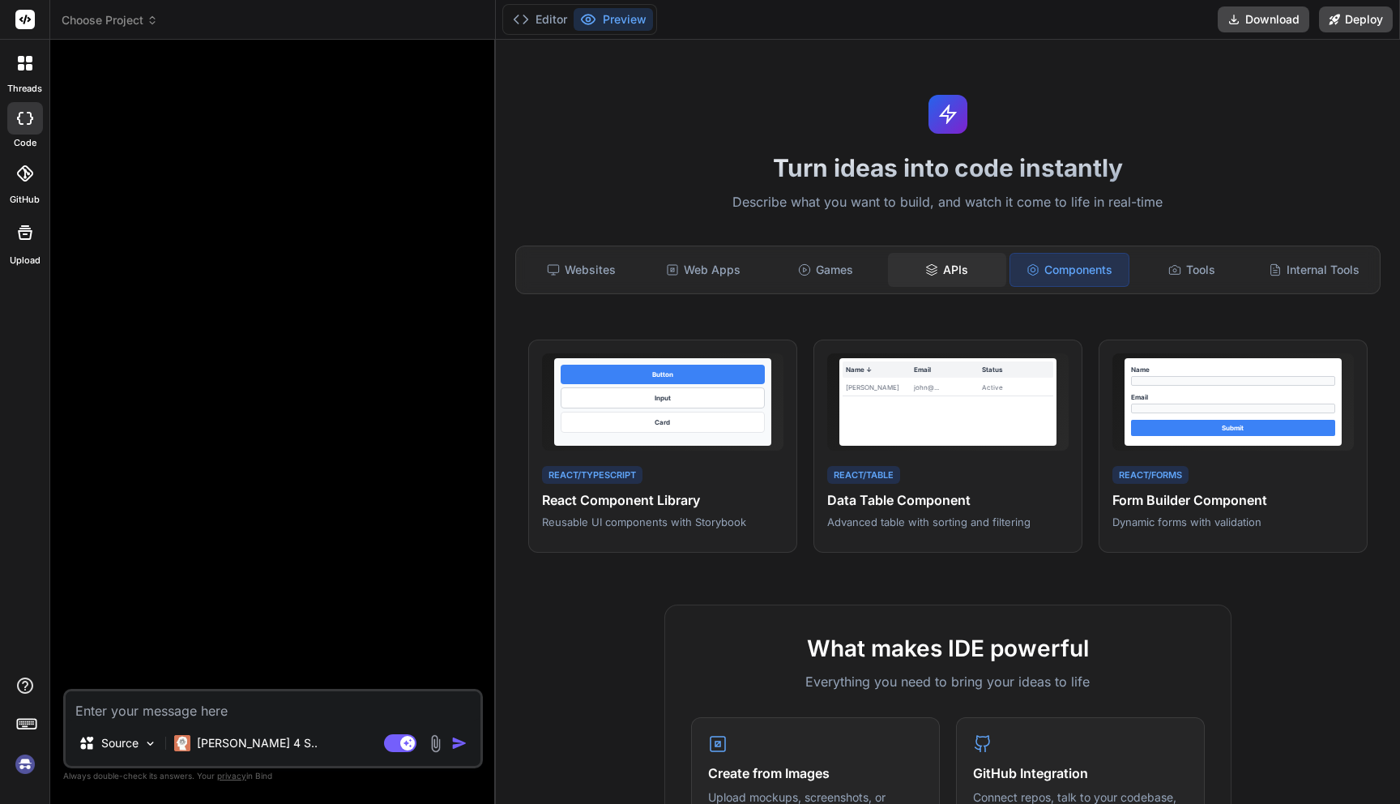
click at [940, 267] on div "APIs" at bounding box center [947, 270] width 118 height 34
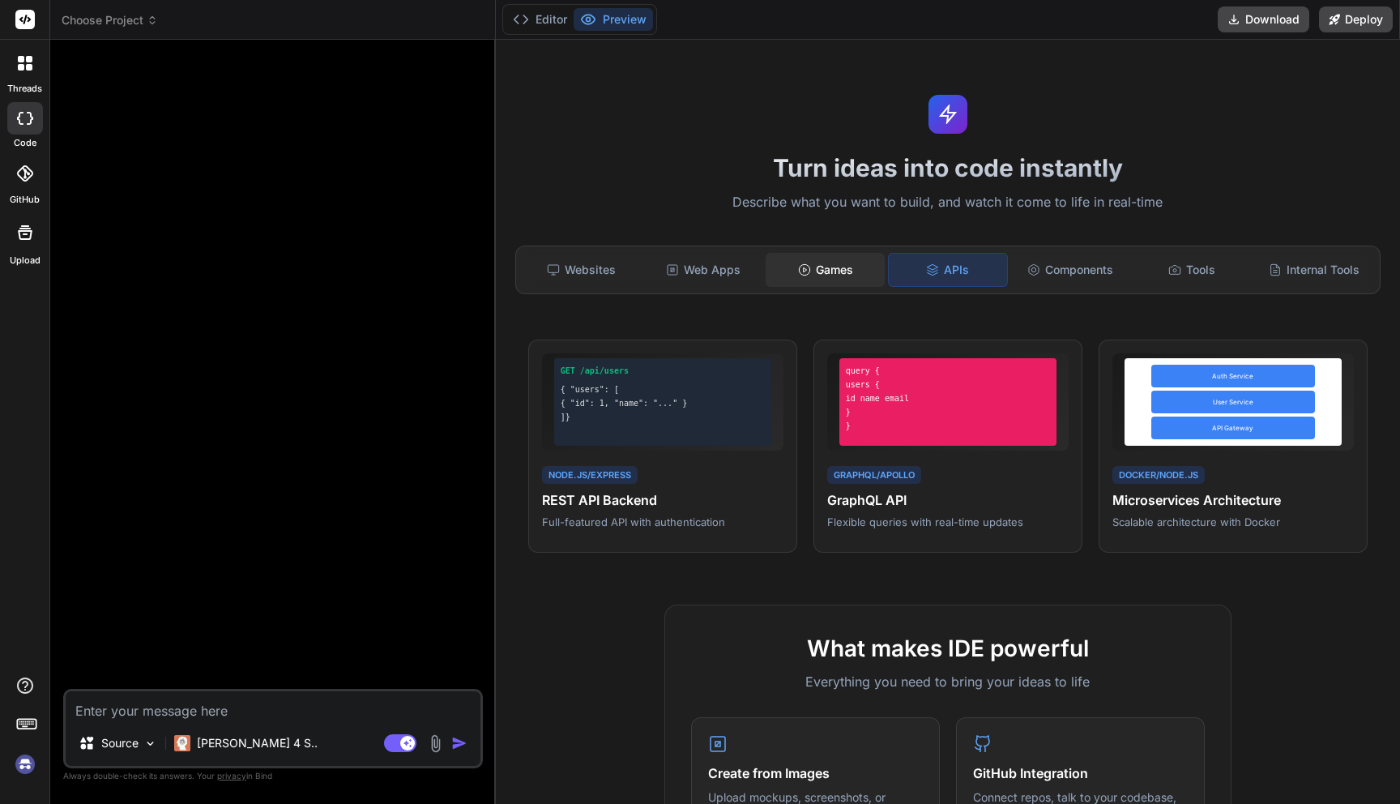
click at [825, 267] on div "Games" at bounding box center [825, 270] width 118 height 34
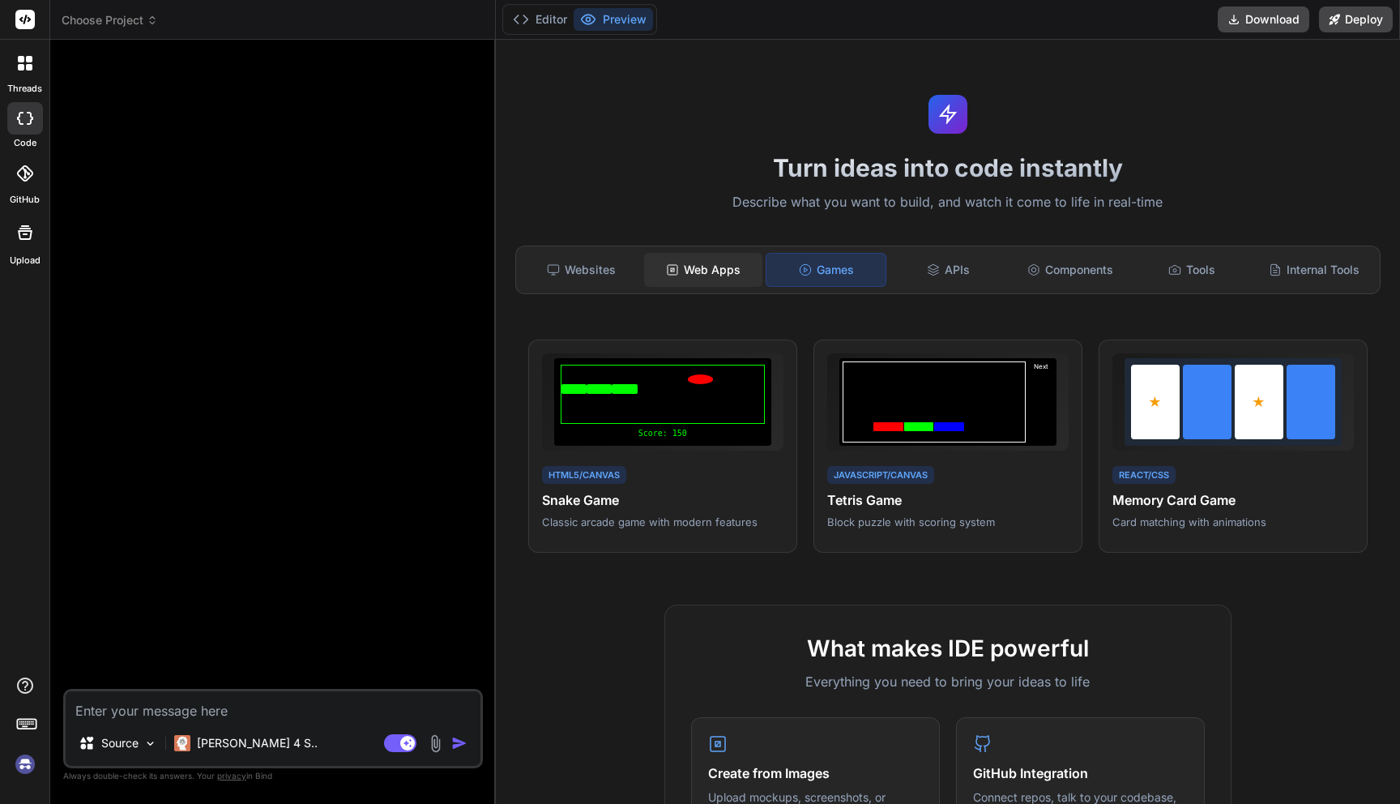
click at [728, 271] on div "Web Apps" at bounding box center [703, 270] width 118 height 34
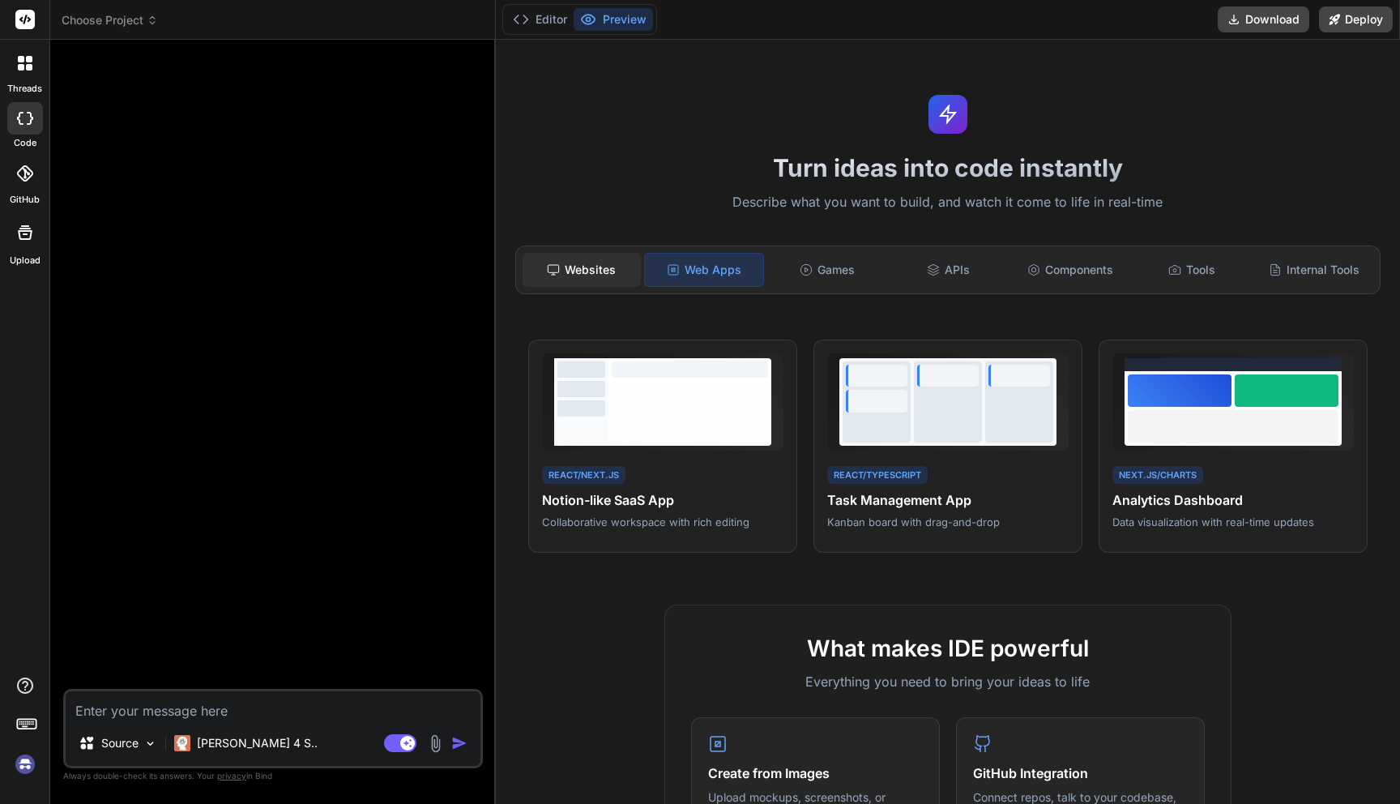
click at [613, 269] on div "Websites" at bounding box center [581, 270] width 118 height 34
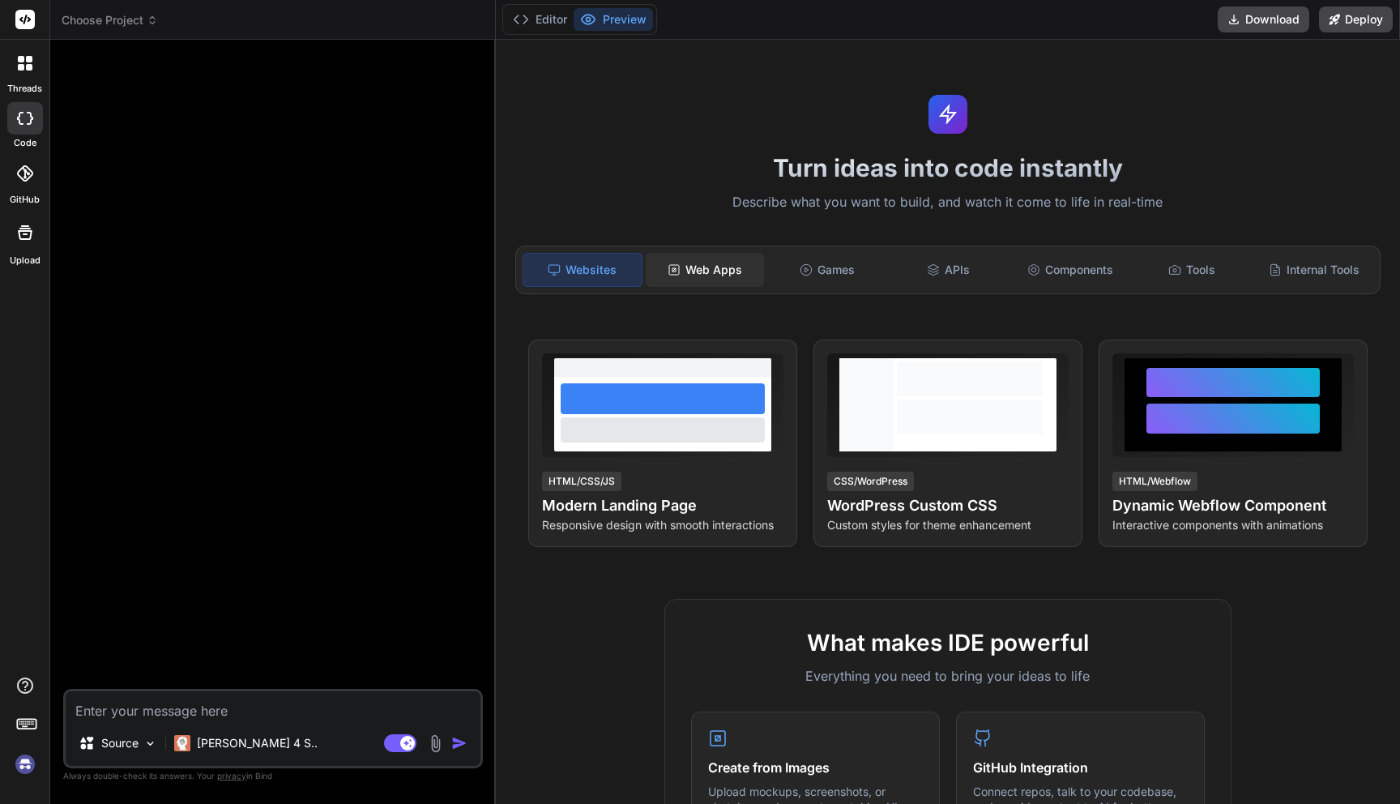
click at [719, 263] on div "Web Apps" at bounding box center [705, 270] width 118 height 34
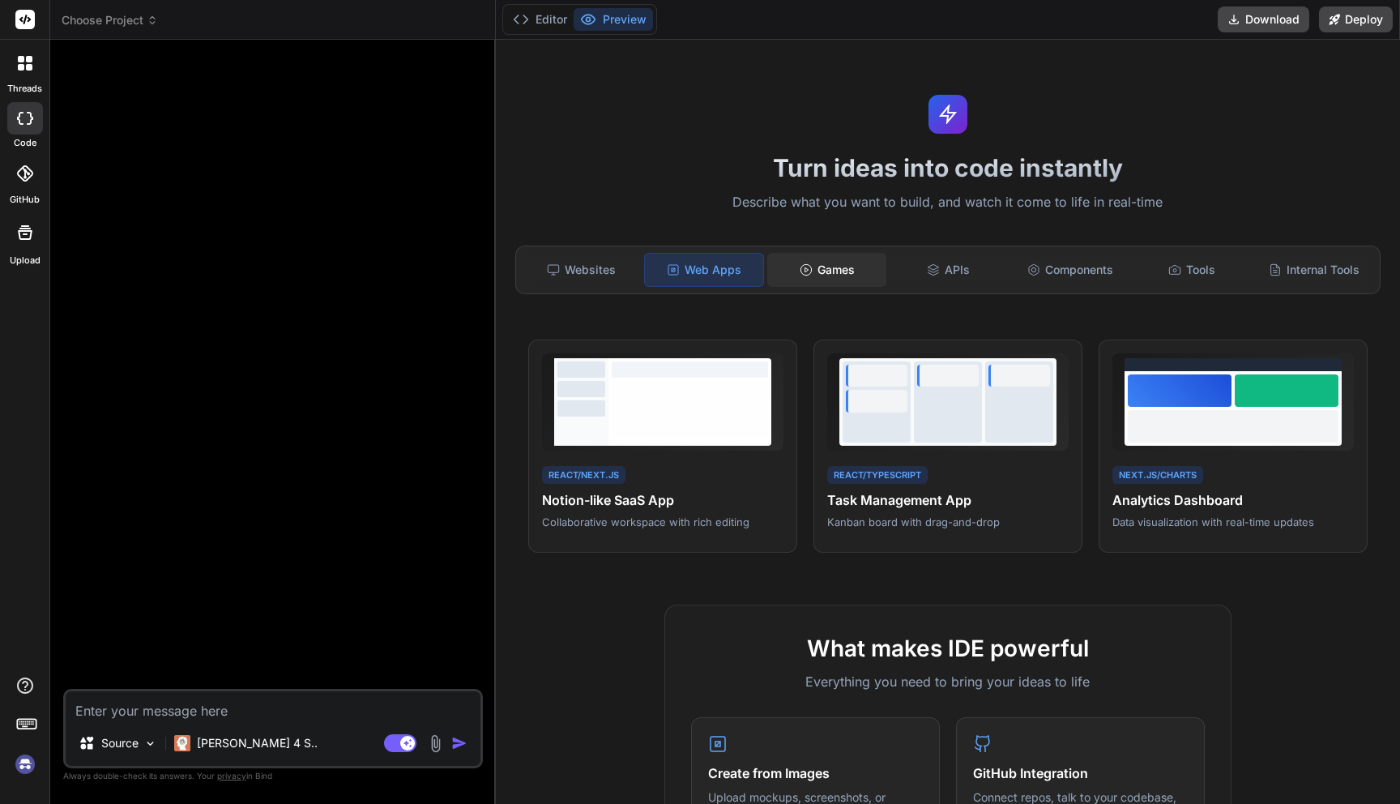
click at [837, 271] on div "Games" at bounding box center [826, 270] width 118 height 34
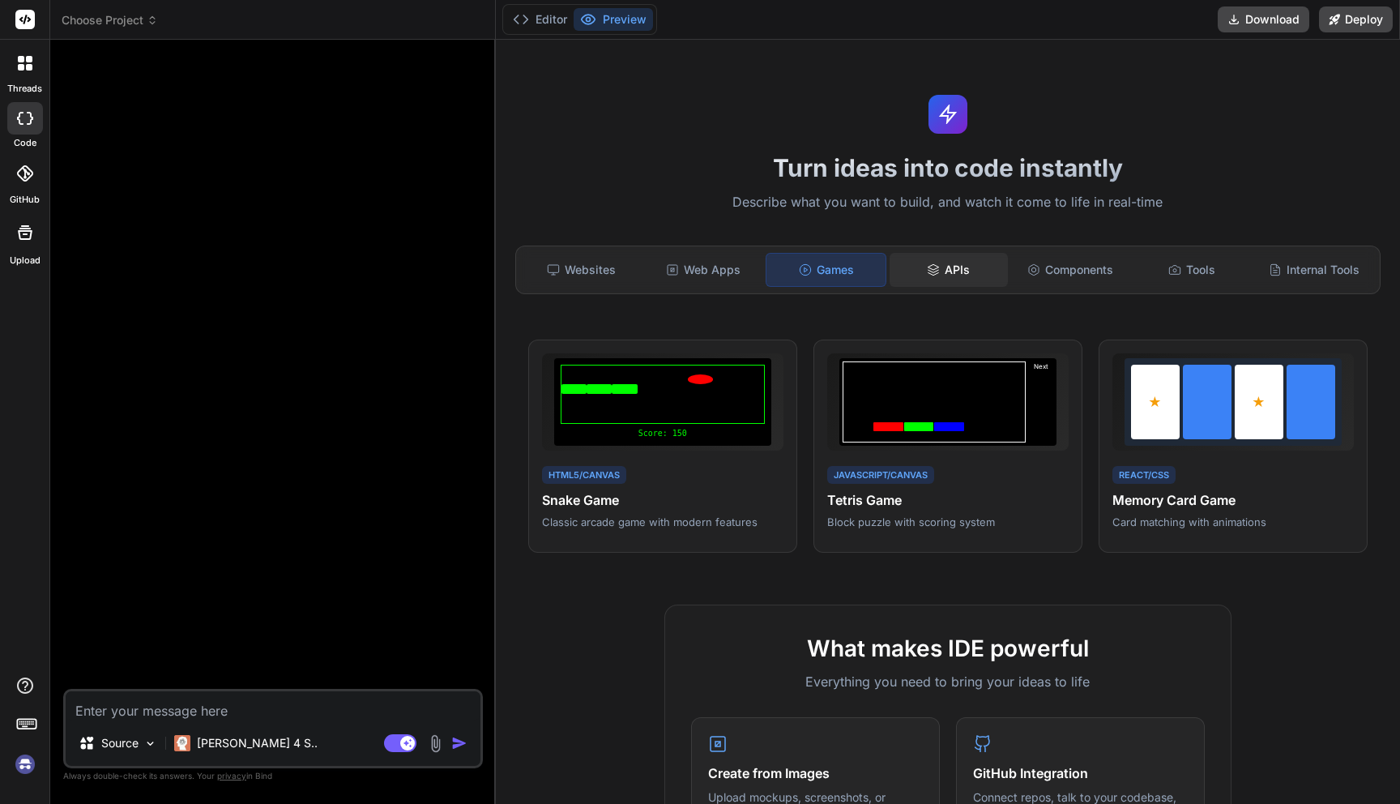
click at [956, 263] on div "APIs" at bounding box center [948, 270] width 118 height 34
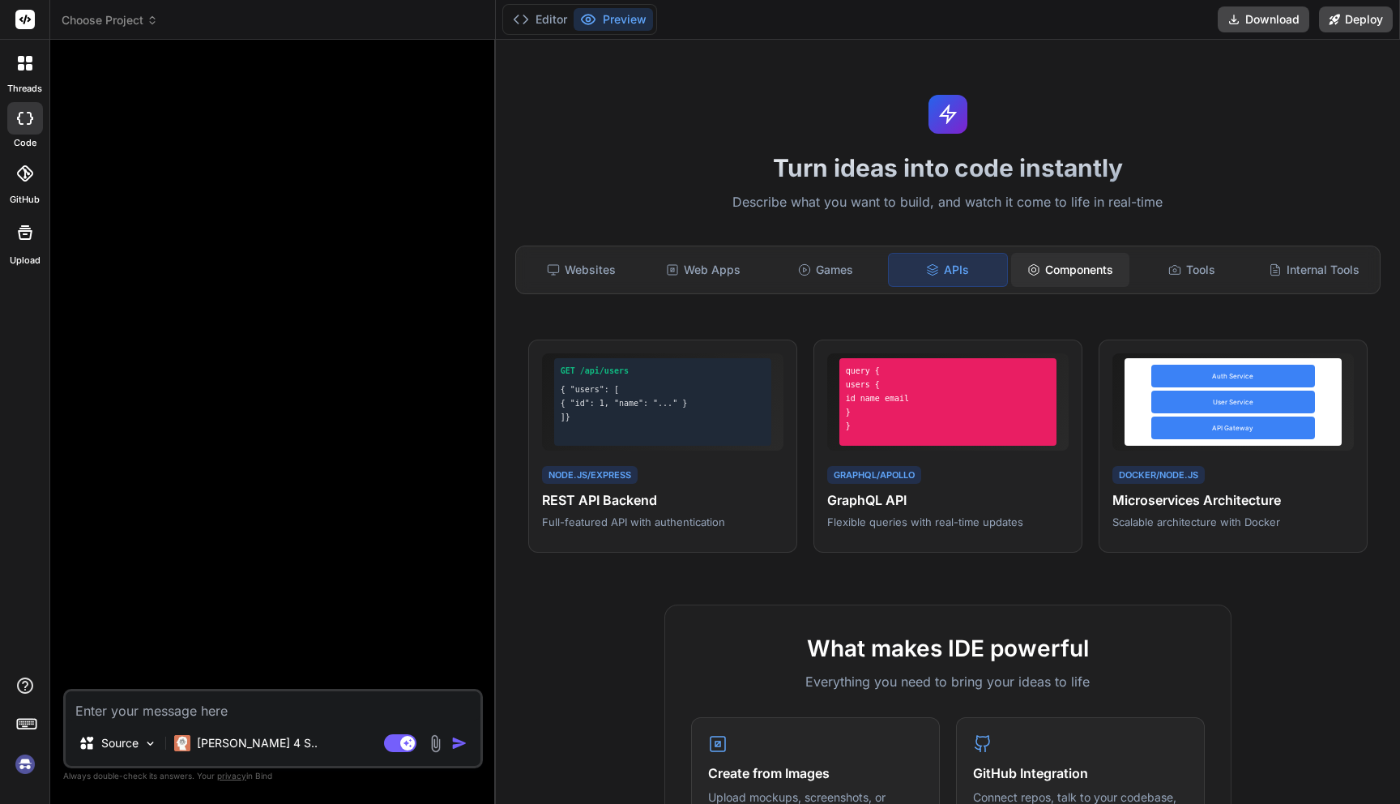
click at [1082, 275] on div "Components" at bounding box center [1070, 270] width 118 height 34
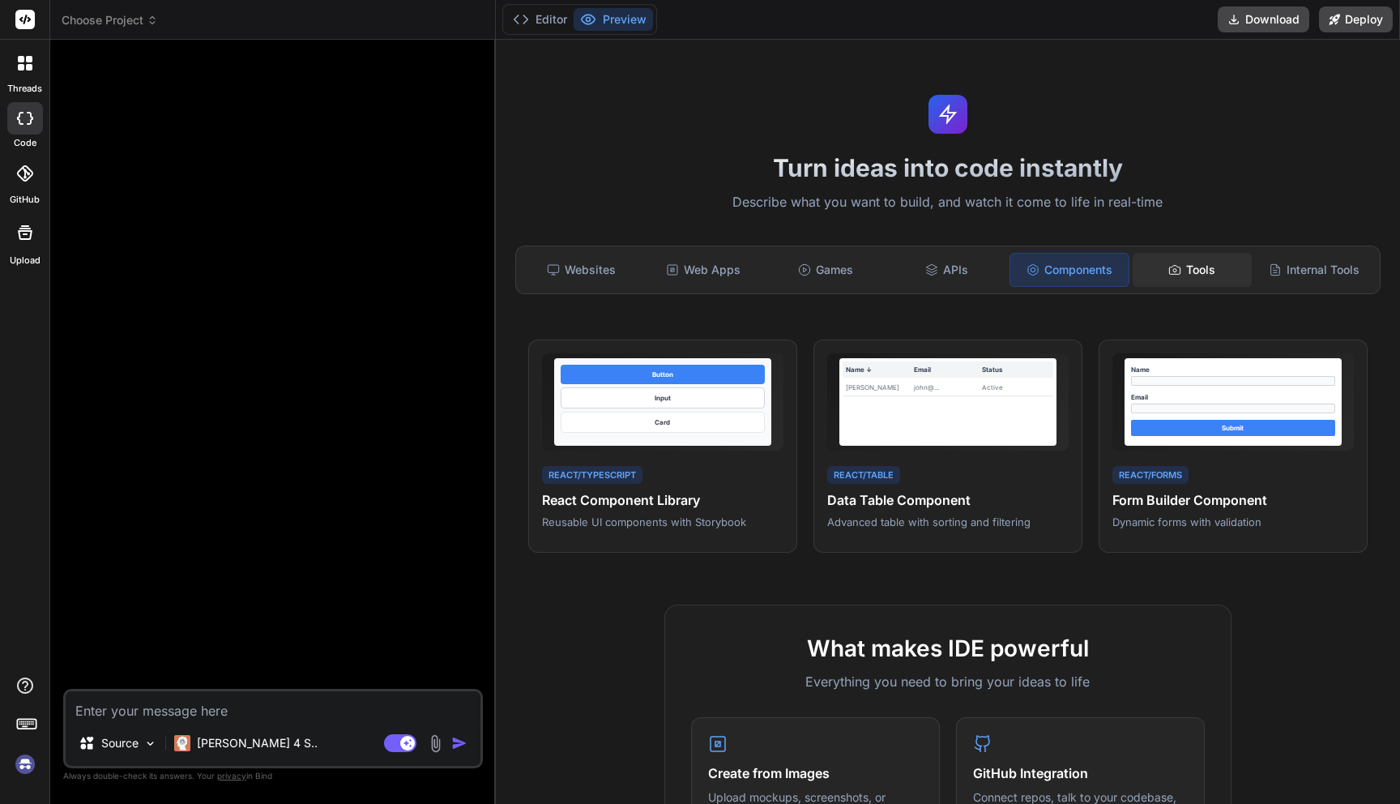
click at [1210, 275] on div "Tools" at bounding box center [1191, 270] width 118 height 34
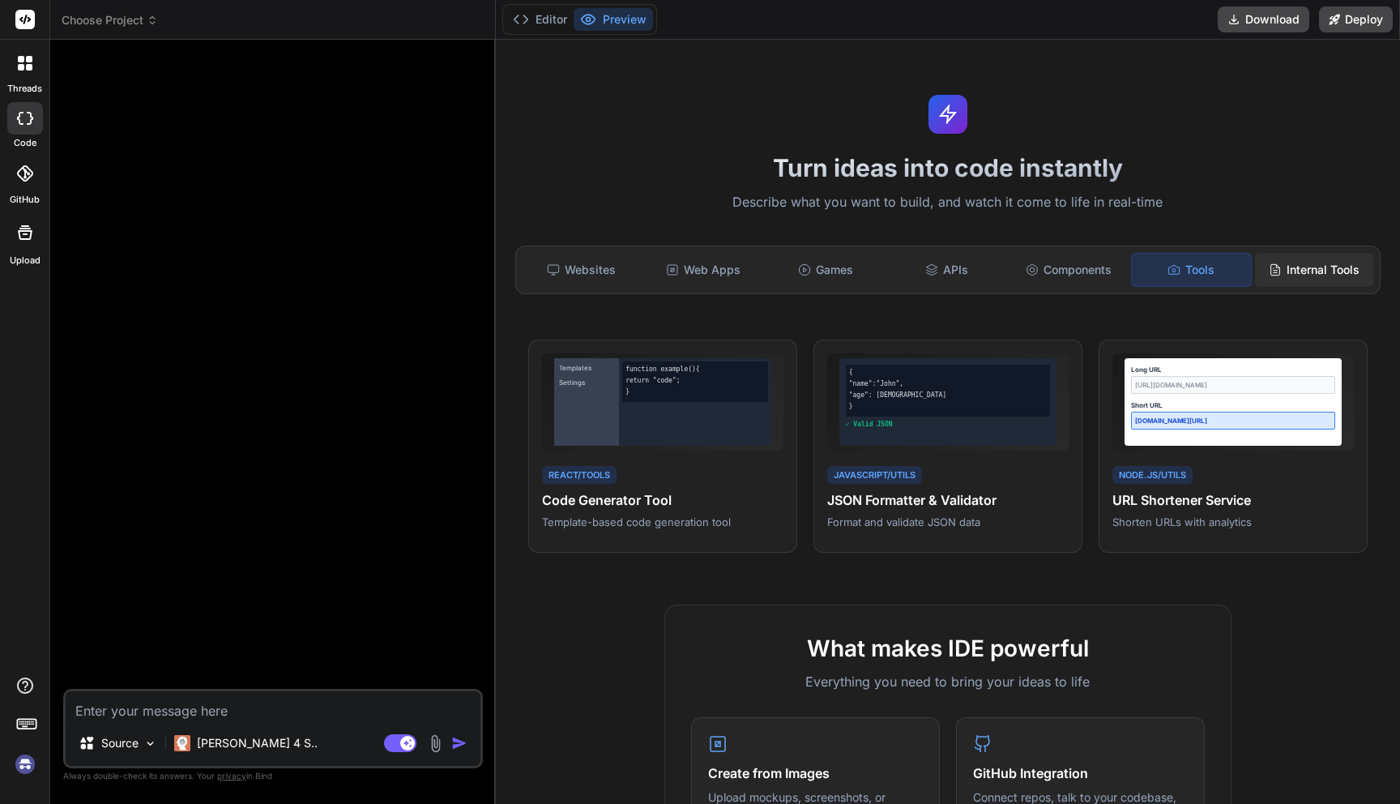
click at [1302, 269] on div "Internal Tools" at bounding box center [1314, 270] width 118 height 34
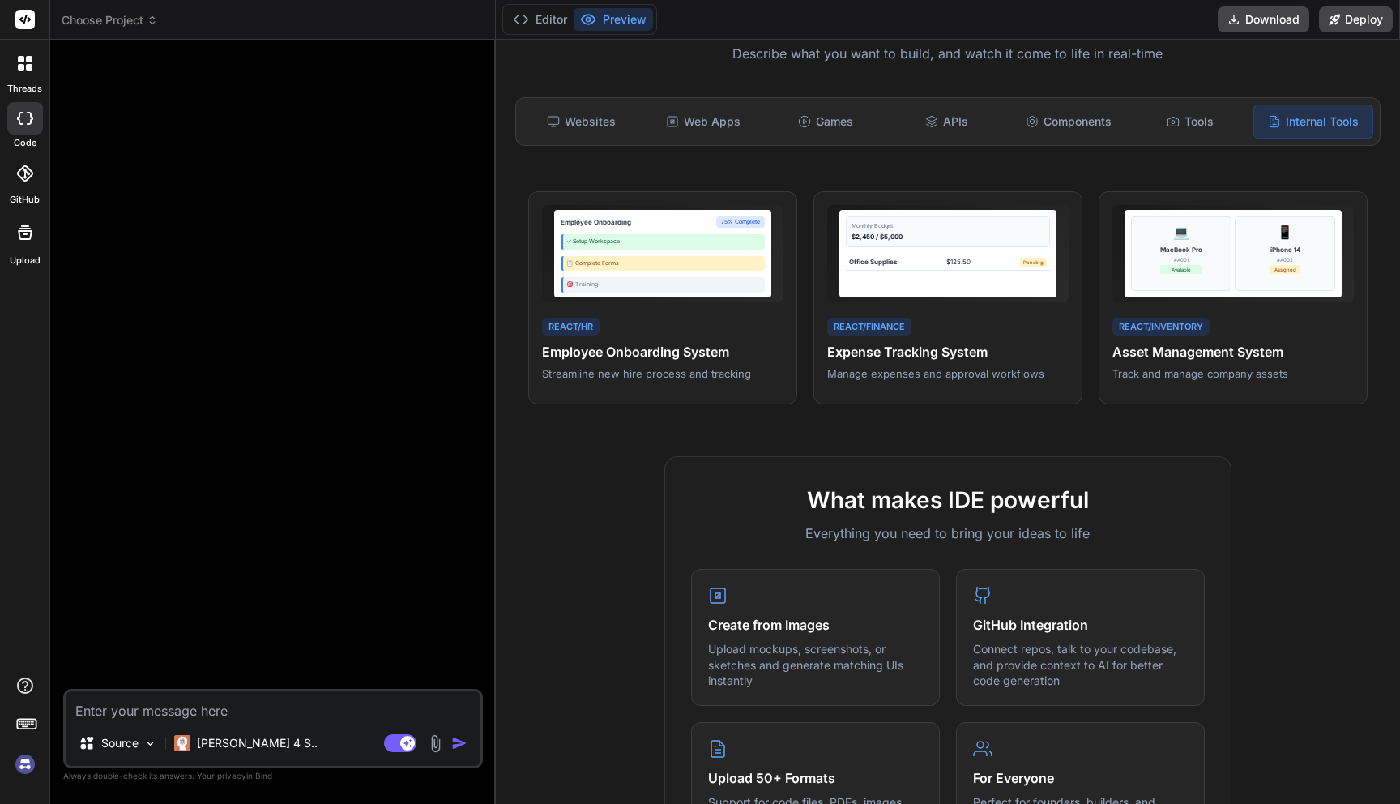
scroll to position [187, 0]
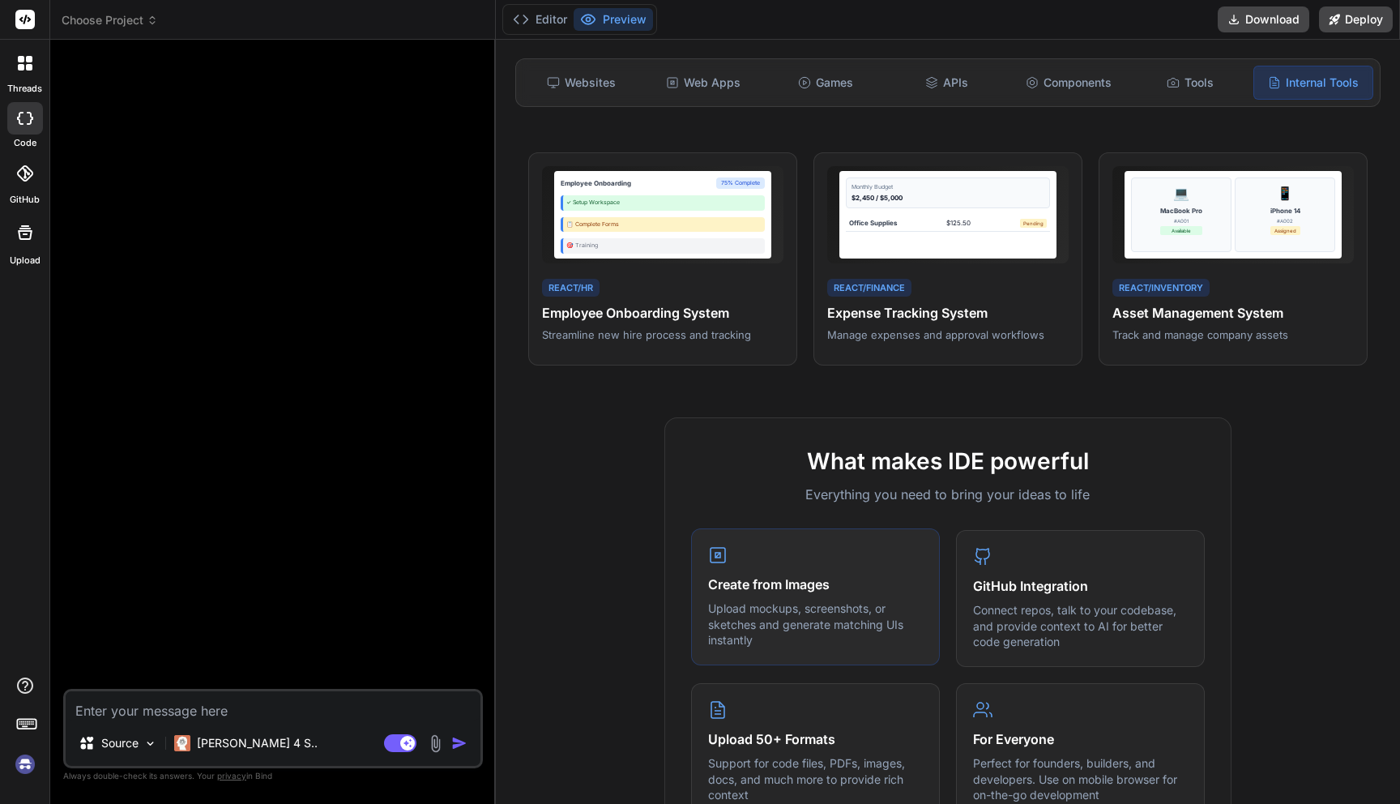
click at [823, 557] on div "Create from Images Upload mockups, screenshots, or sketches and generate matchi…" at bounding box center [815, 596] width 249 height 137
click at [1017, 573] on div "GitHub Integration Connect repos, talk to your codebase, and provide context to…" at bounding box center [1080, 596] width 249 height 137
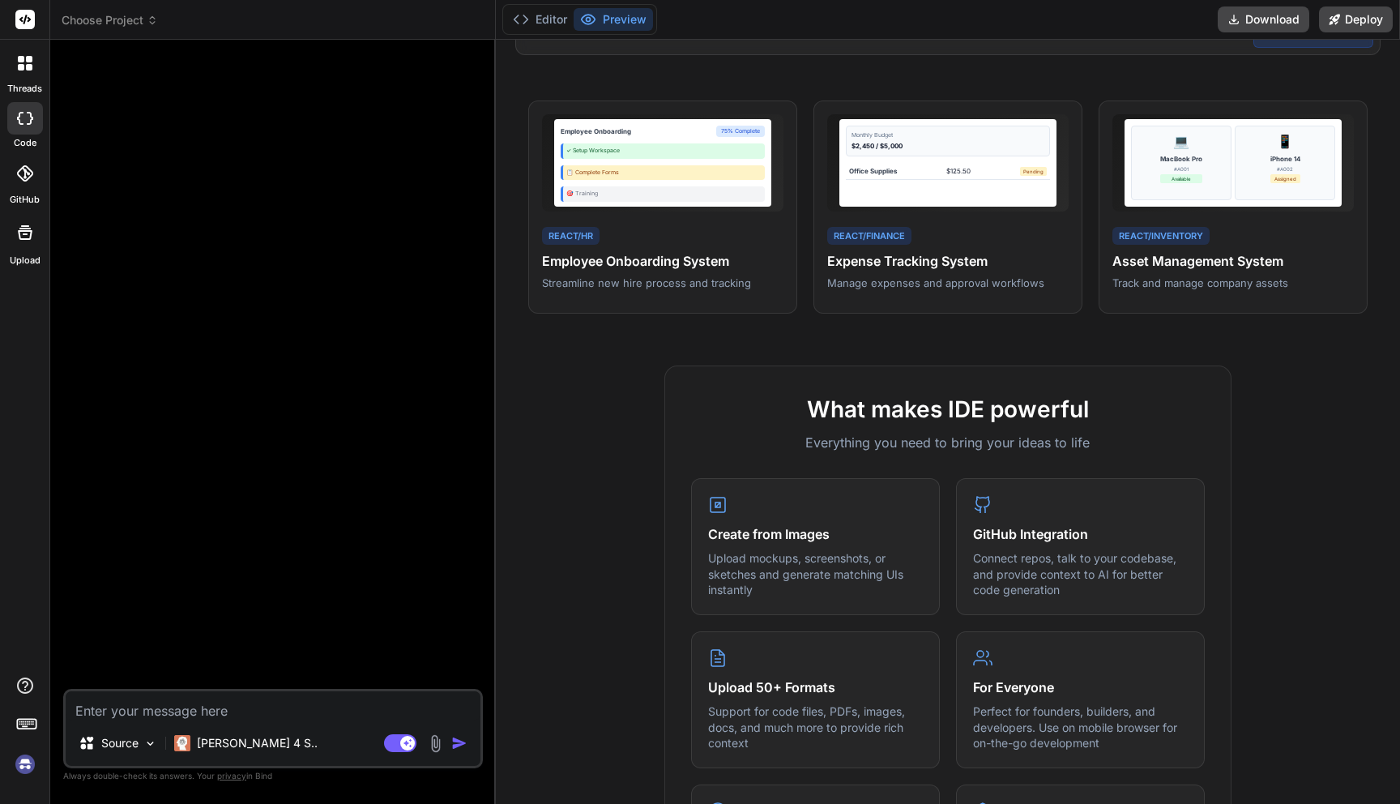
scroll to position [0, 0]
